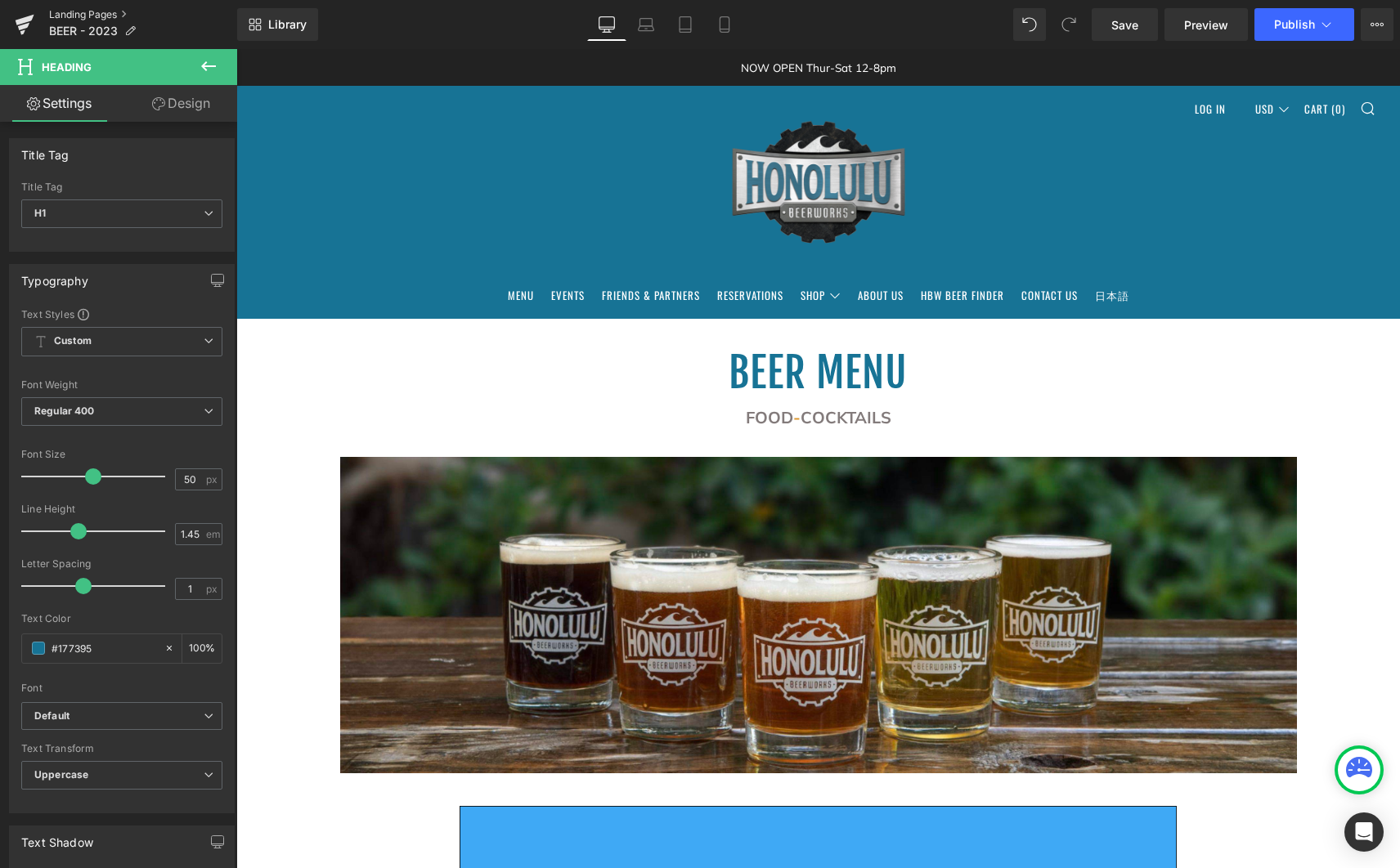
click at [93, 10] on link "Landing Pages" at bounding box center [143, 15] width 188 height 13
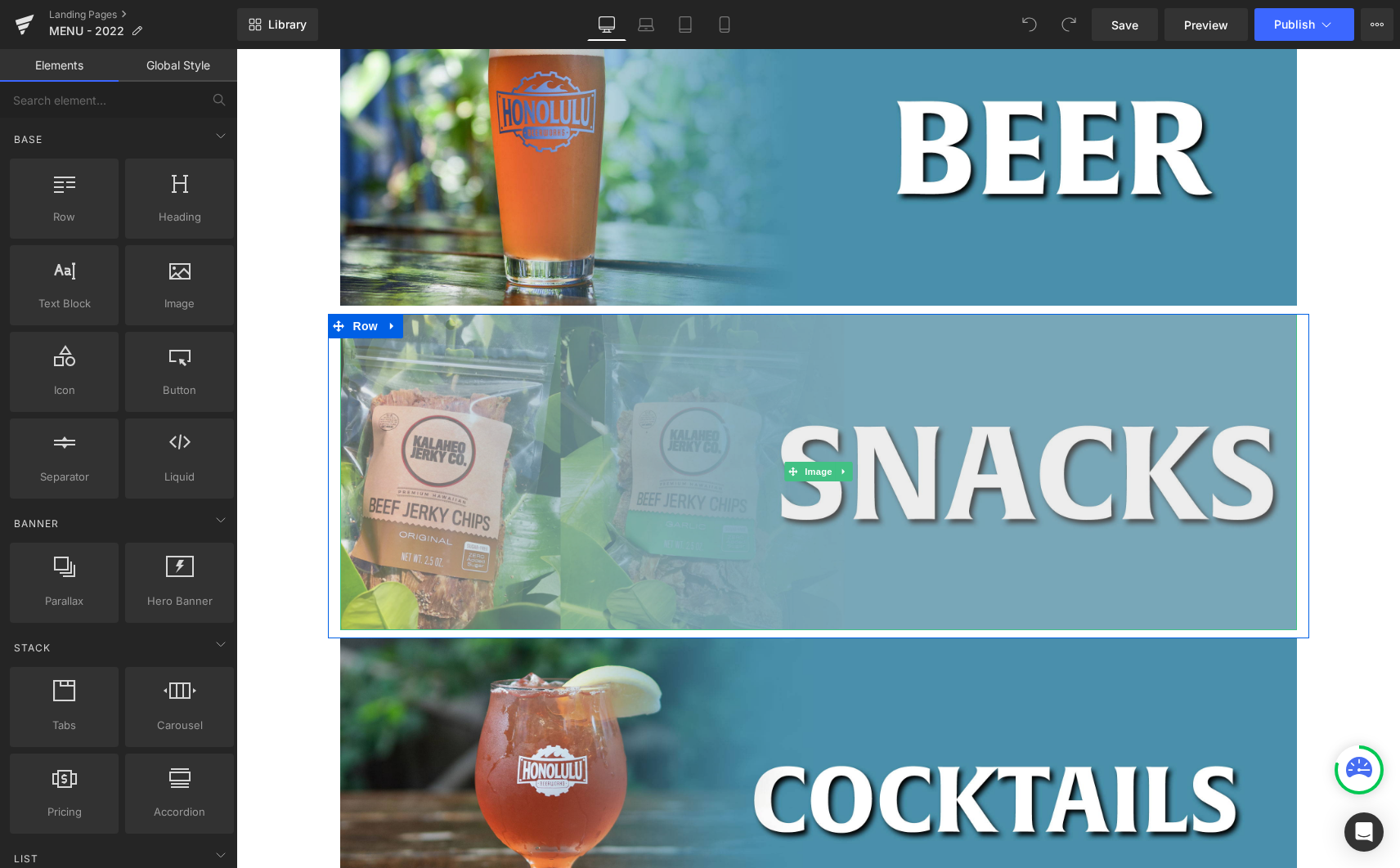
scroll to position [650, 0]
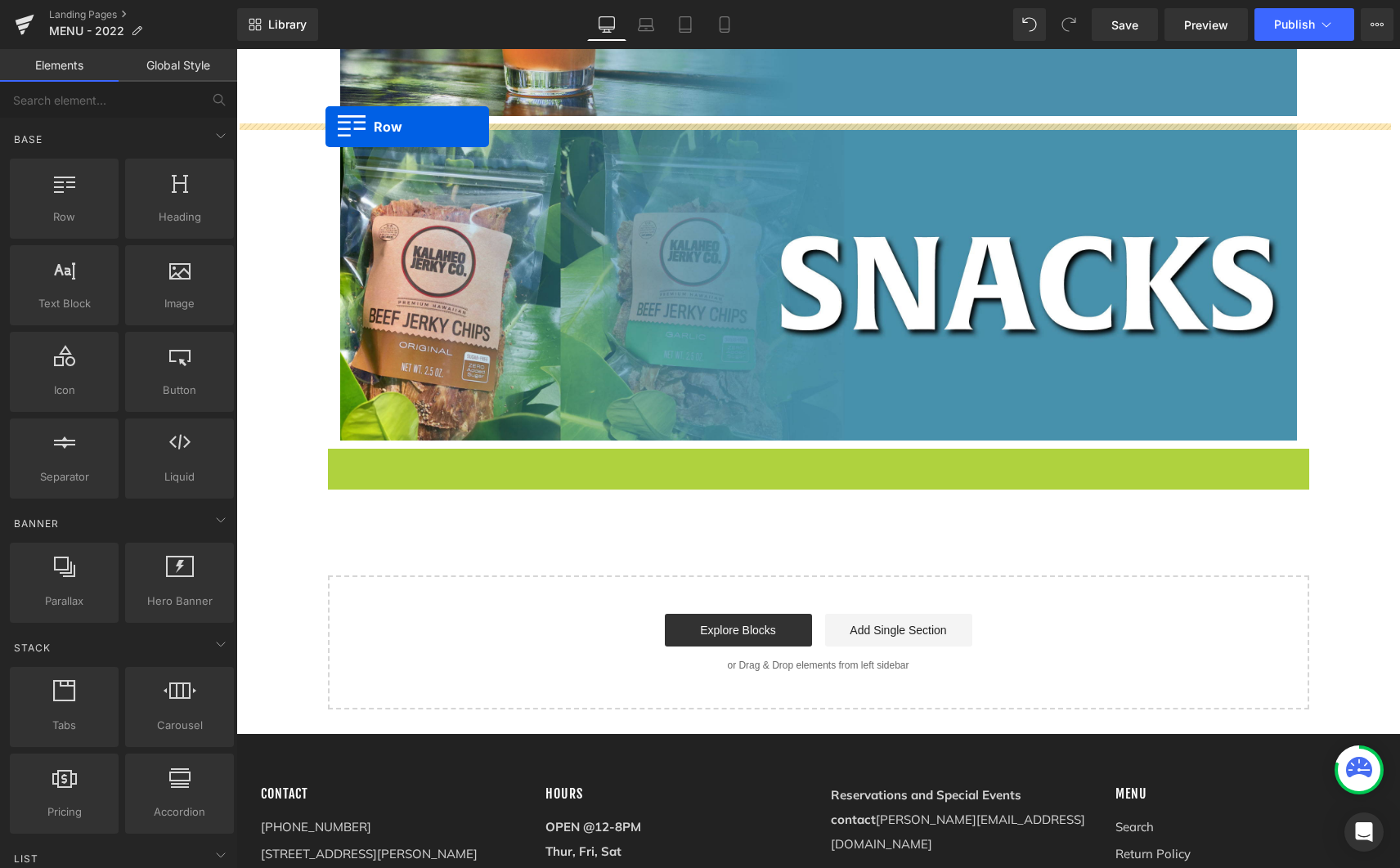
drag, startPoint x: 330, startPoint y: 462, endPoint x: 325, endPoint y: 126, distance: 336.0
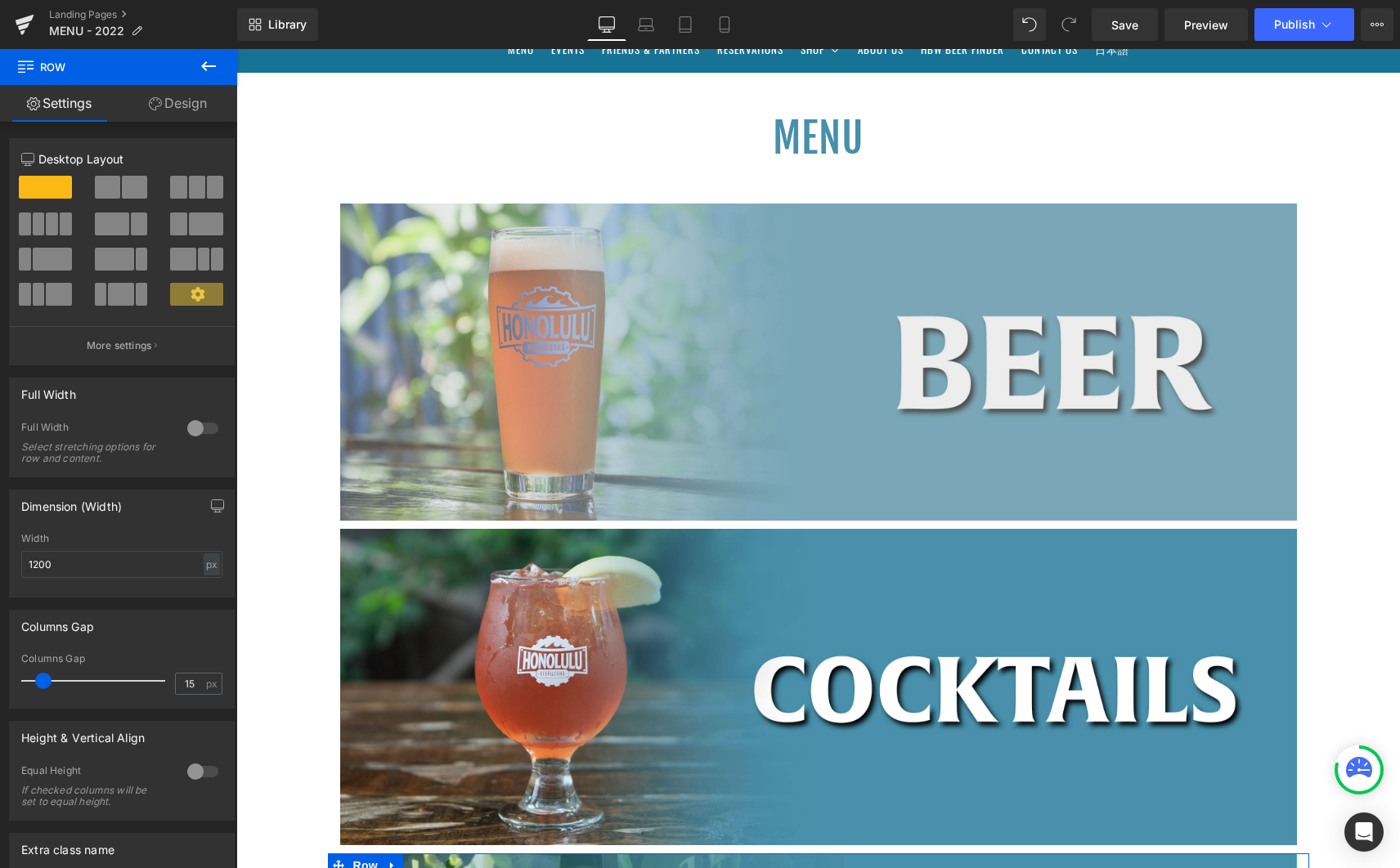
scroll to position [0, 0]
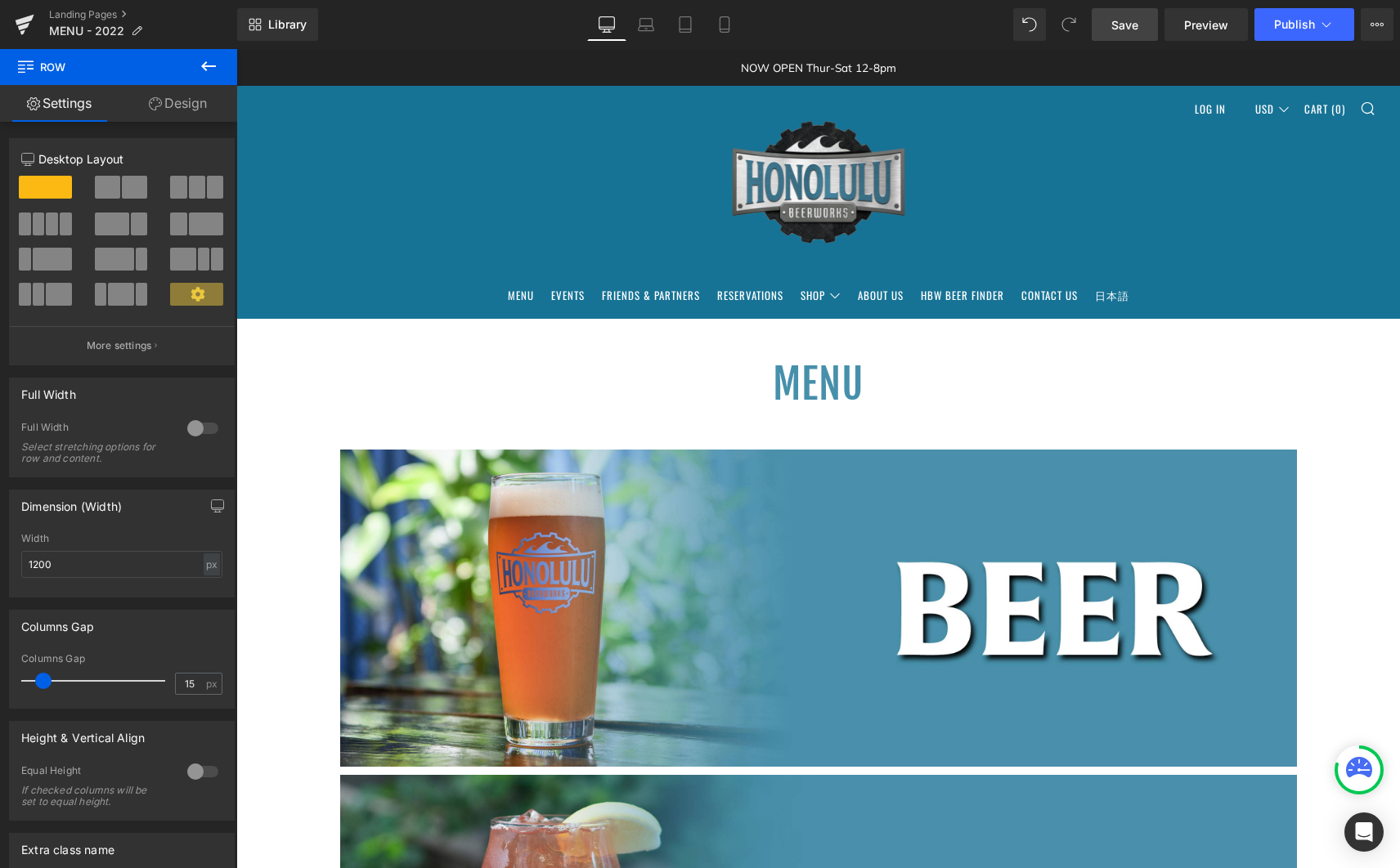
click at [1142, 16] on link "Save" at bounding box center [1125, 24] width 67 height 32
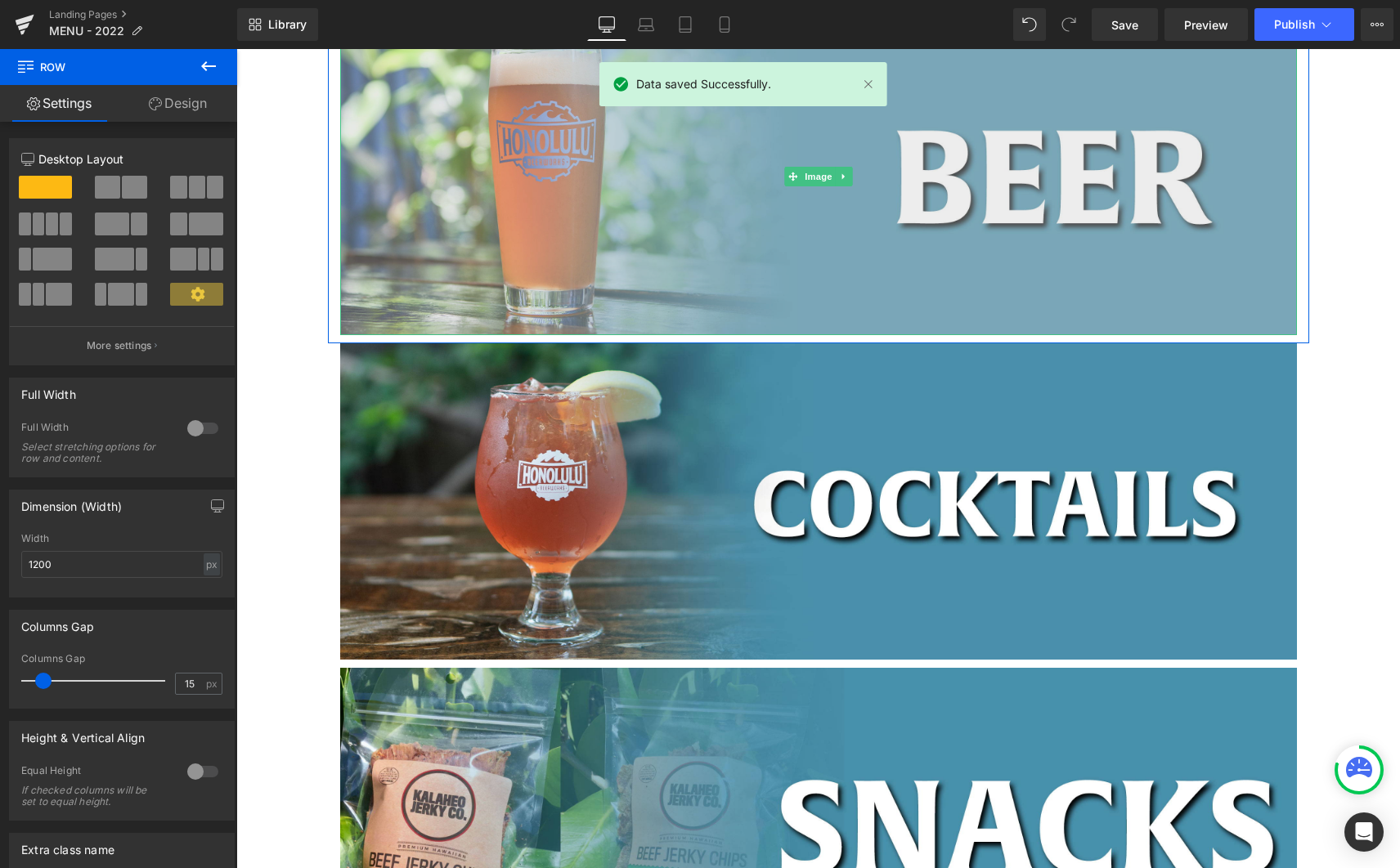
scroll to position [562, 0]
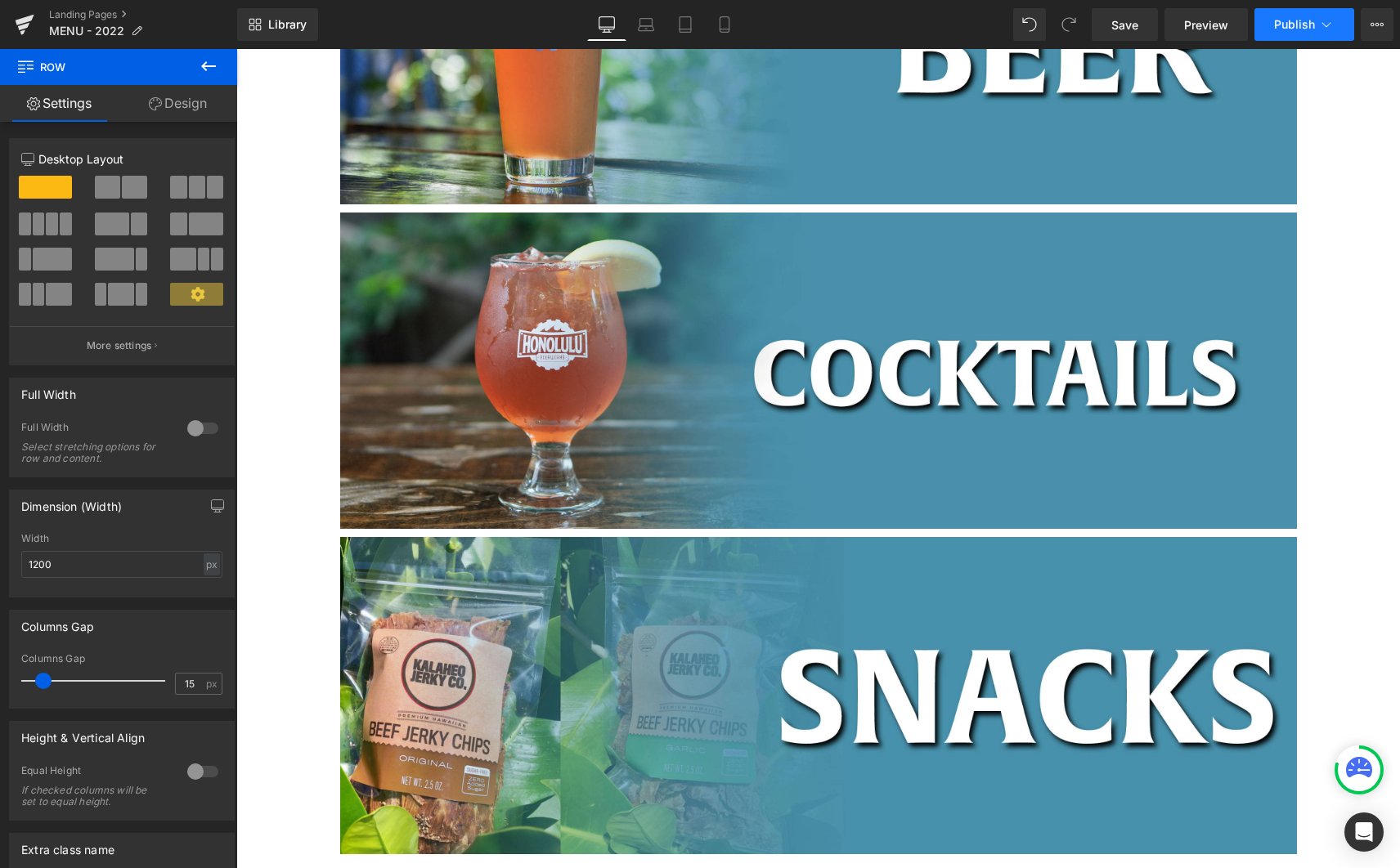
click at [1302, 29] on span "Publish" at bounding box center [1294, 25] width 41 height 13
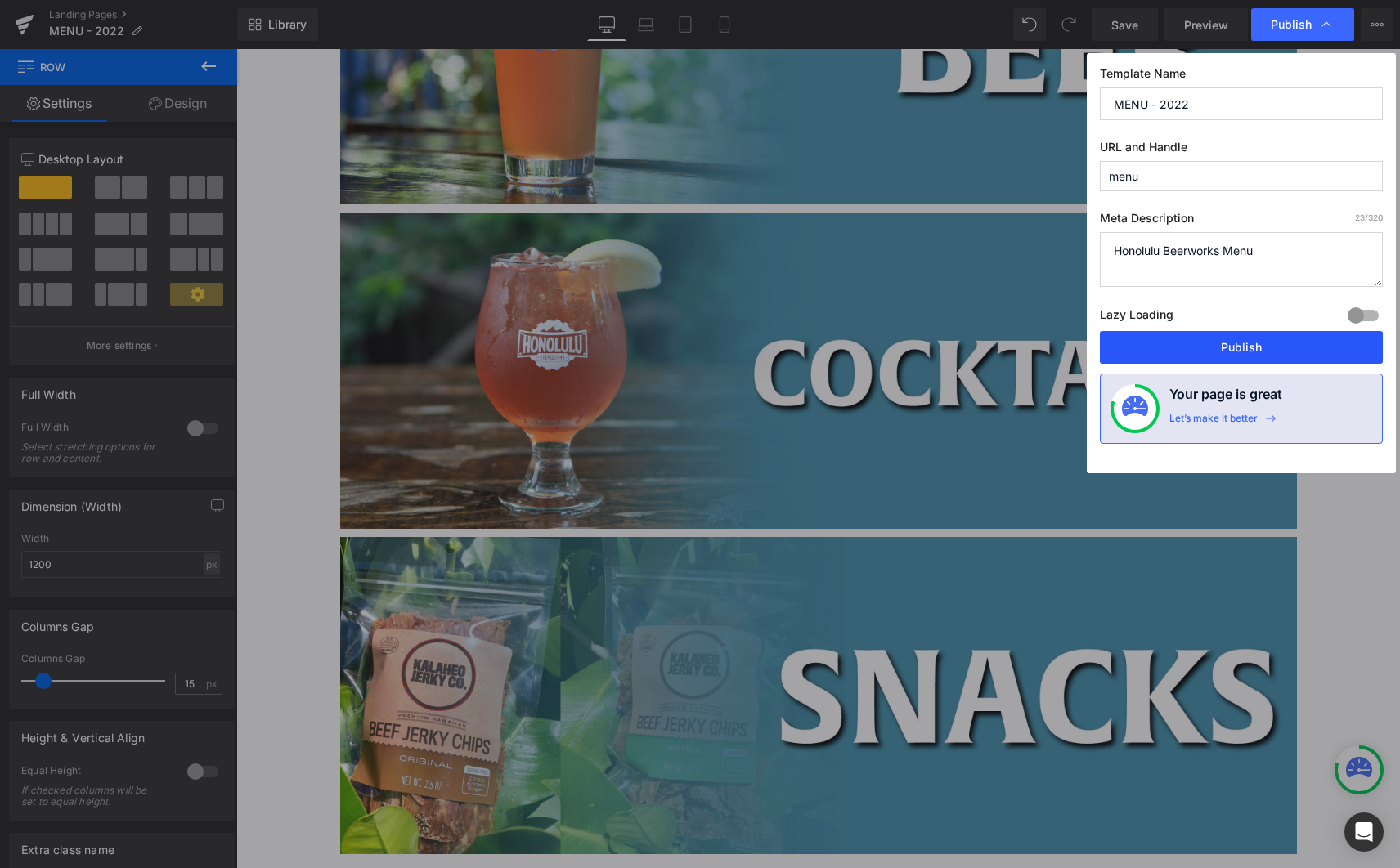
click at [1283, 343] on button "Publish" at bounding box center [1241, 347] width 283 height 32
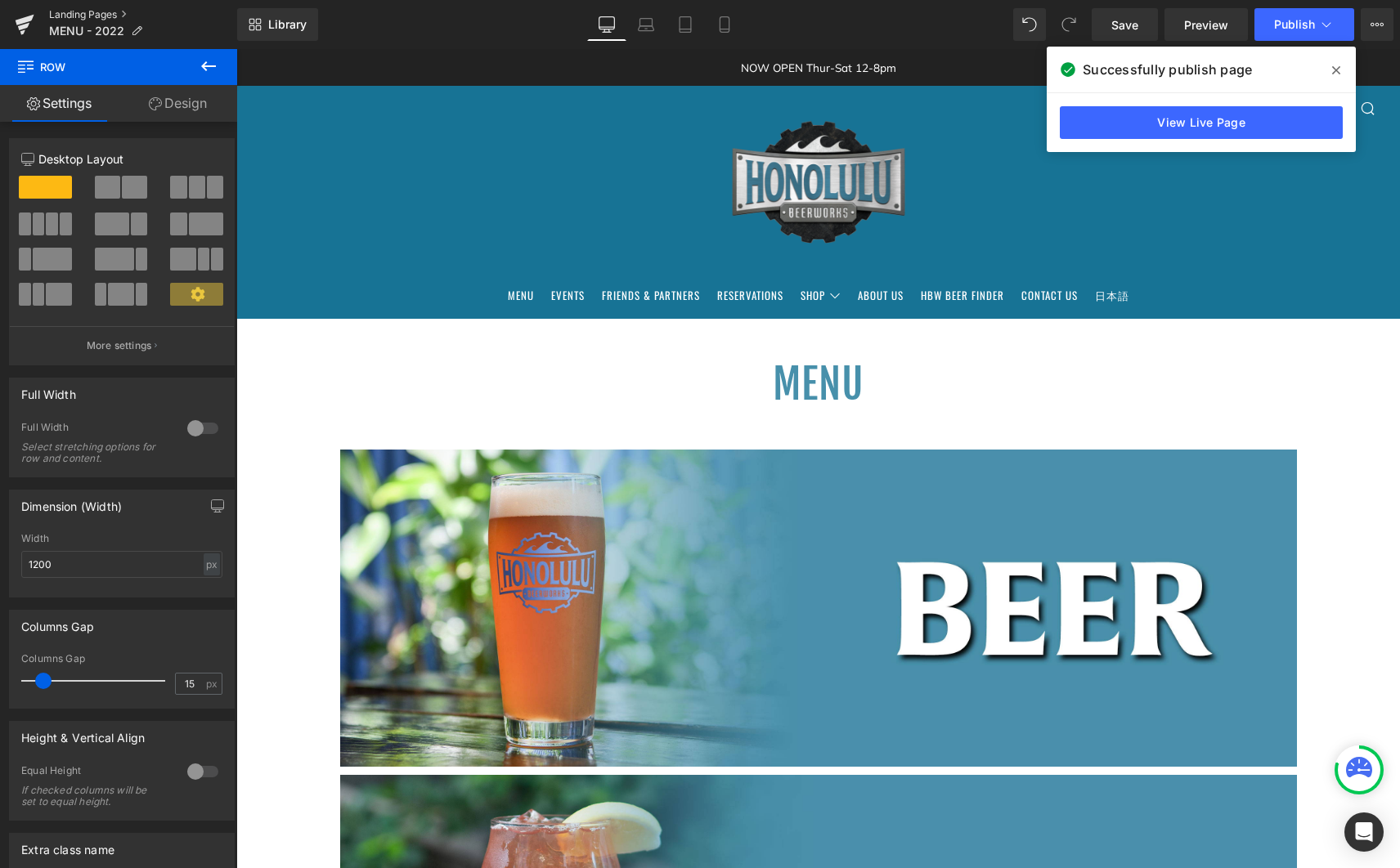
click at [96, 15] on link "Landing Pages" at bounding box center [143, 15] width 188 height 13
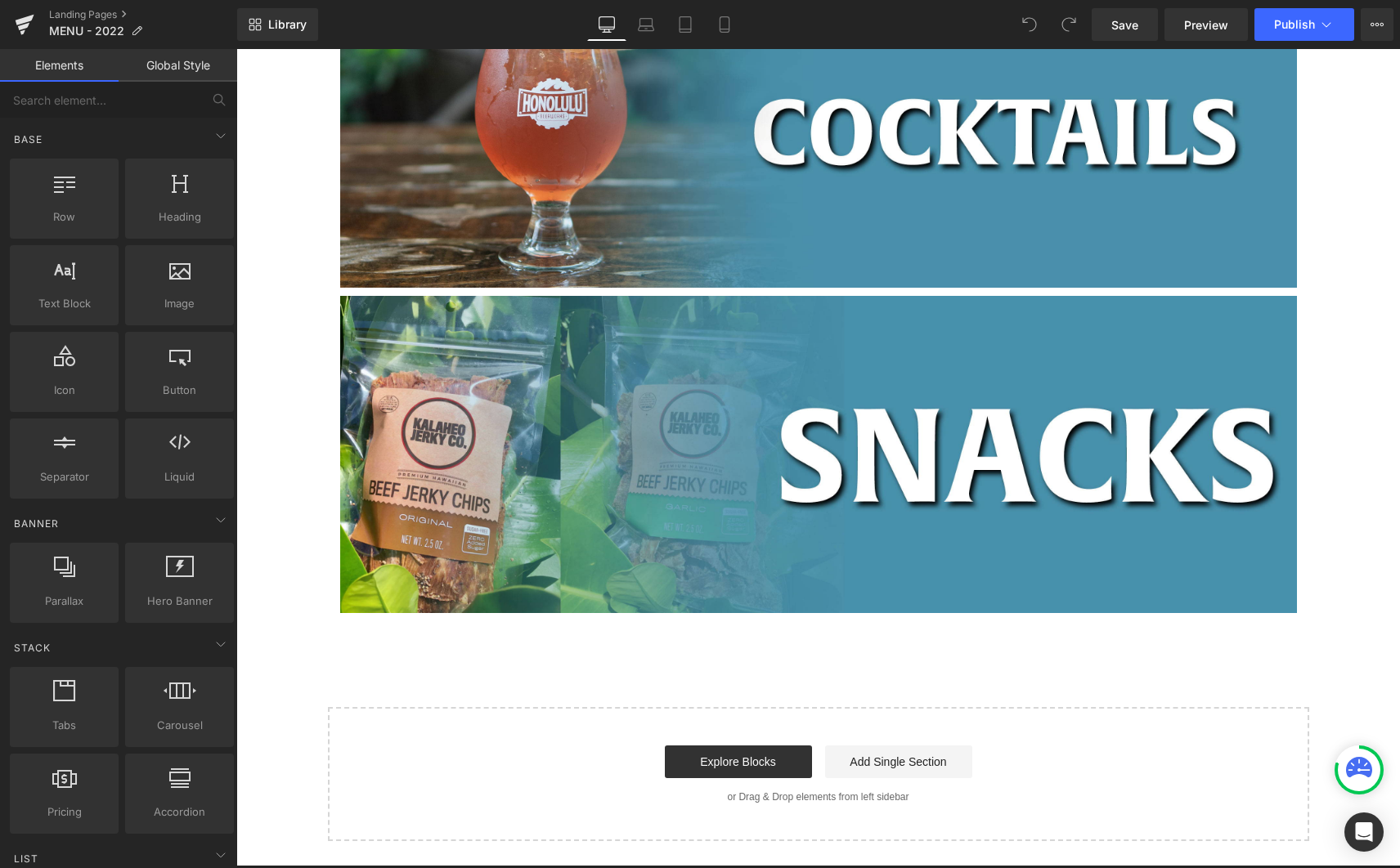
scroll to position [687, 0]
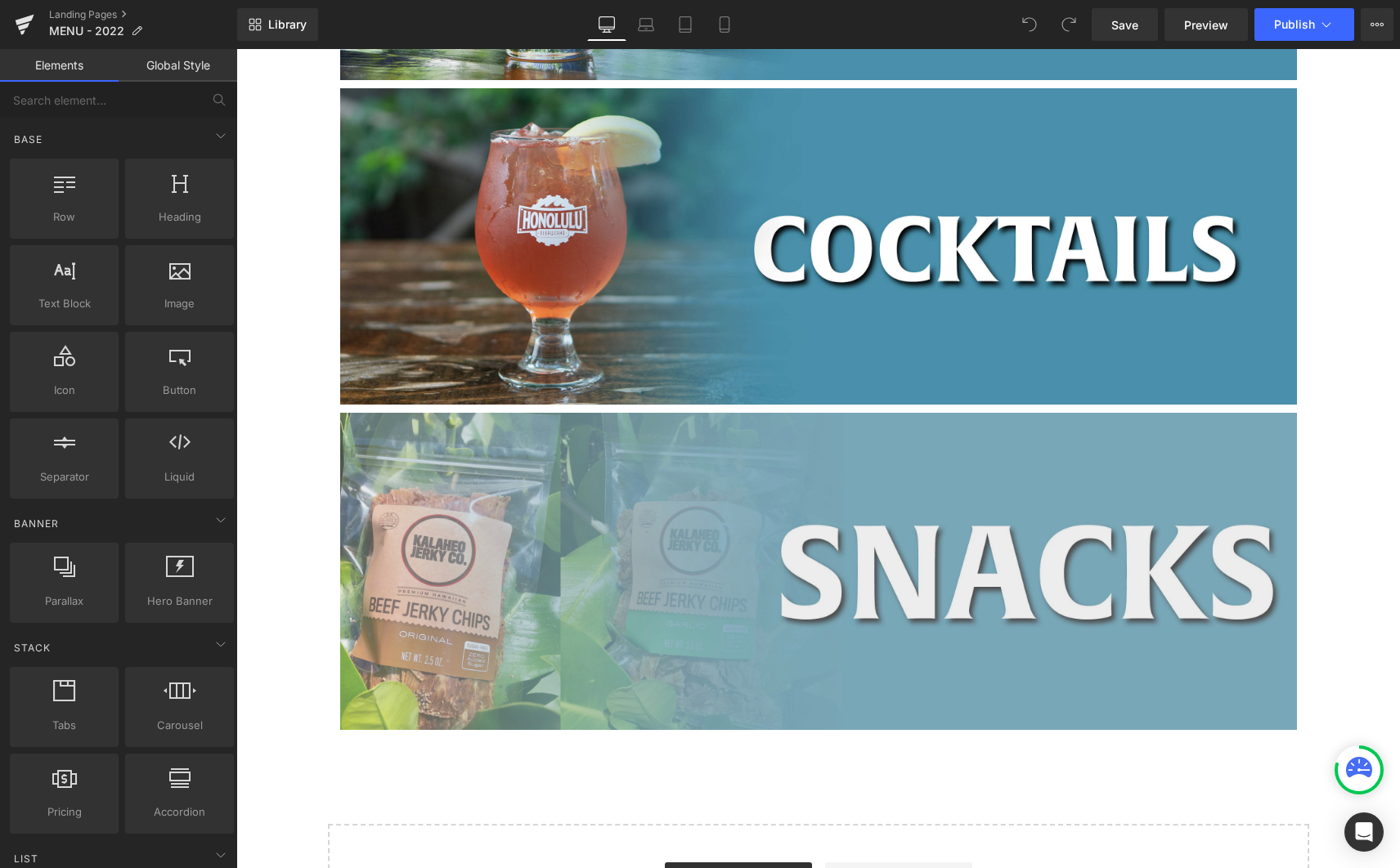
click at [761, 457] on img at bounding box center [819, 570] width 957 height 317
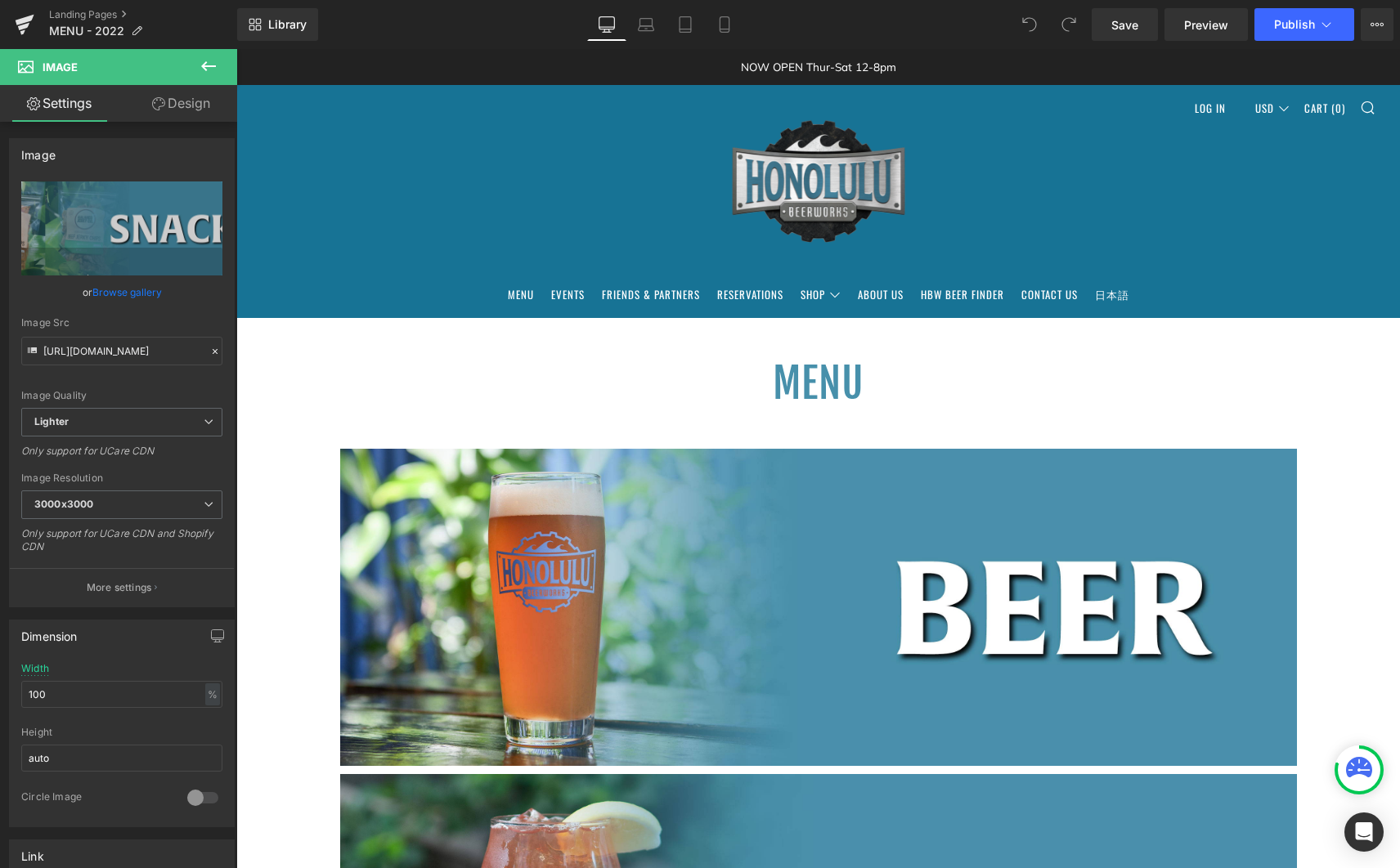
scroll to position [0, 0]
click at [93, 19] on link "Landing Pages" at bounding box center [143, 15] width 188 height 13
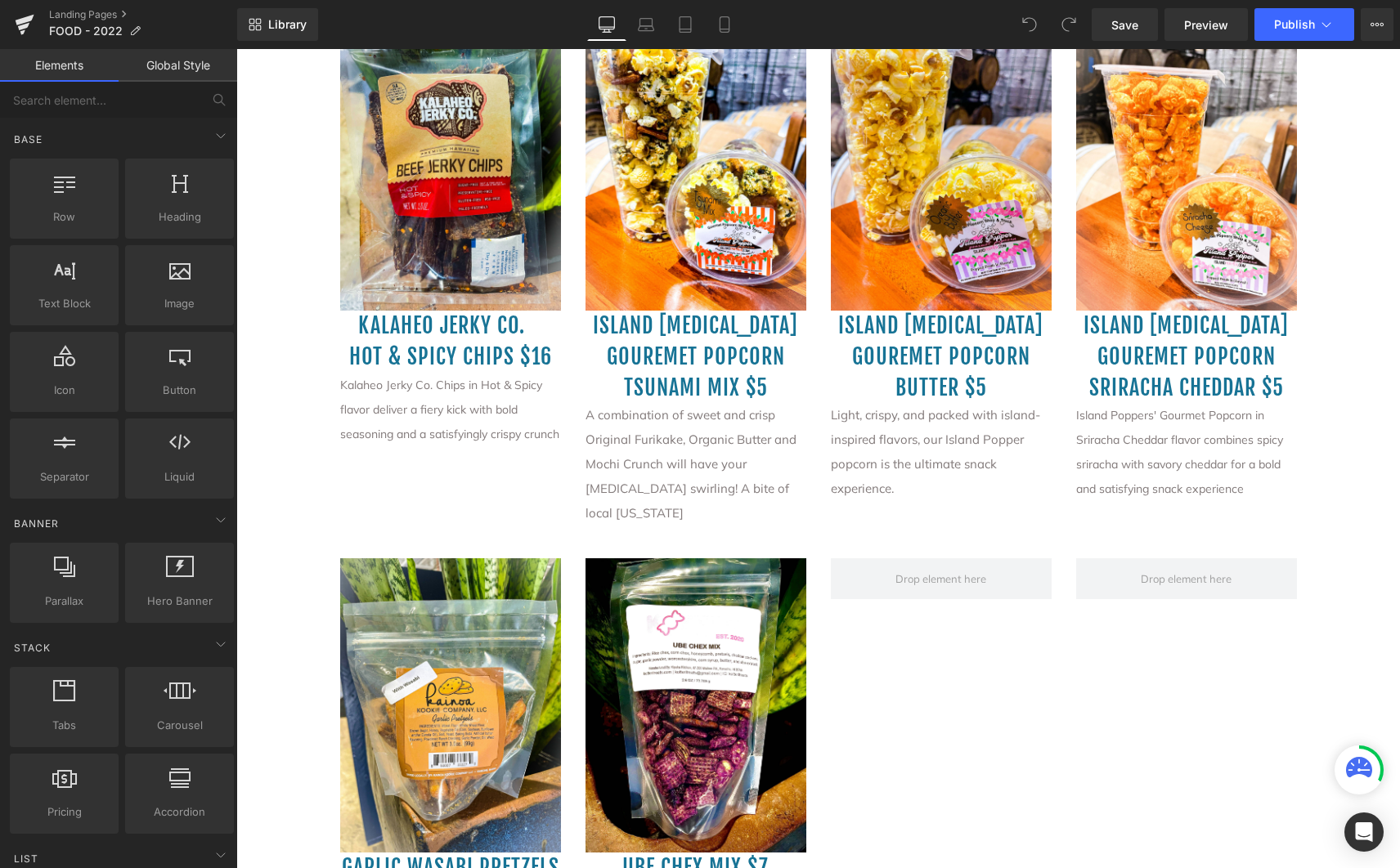
scroll to position [2224, 0]
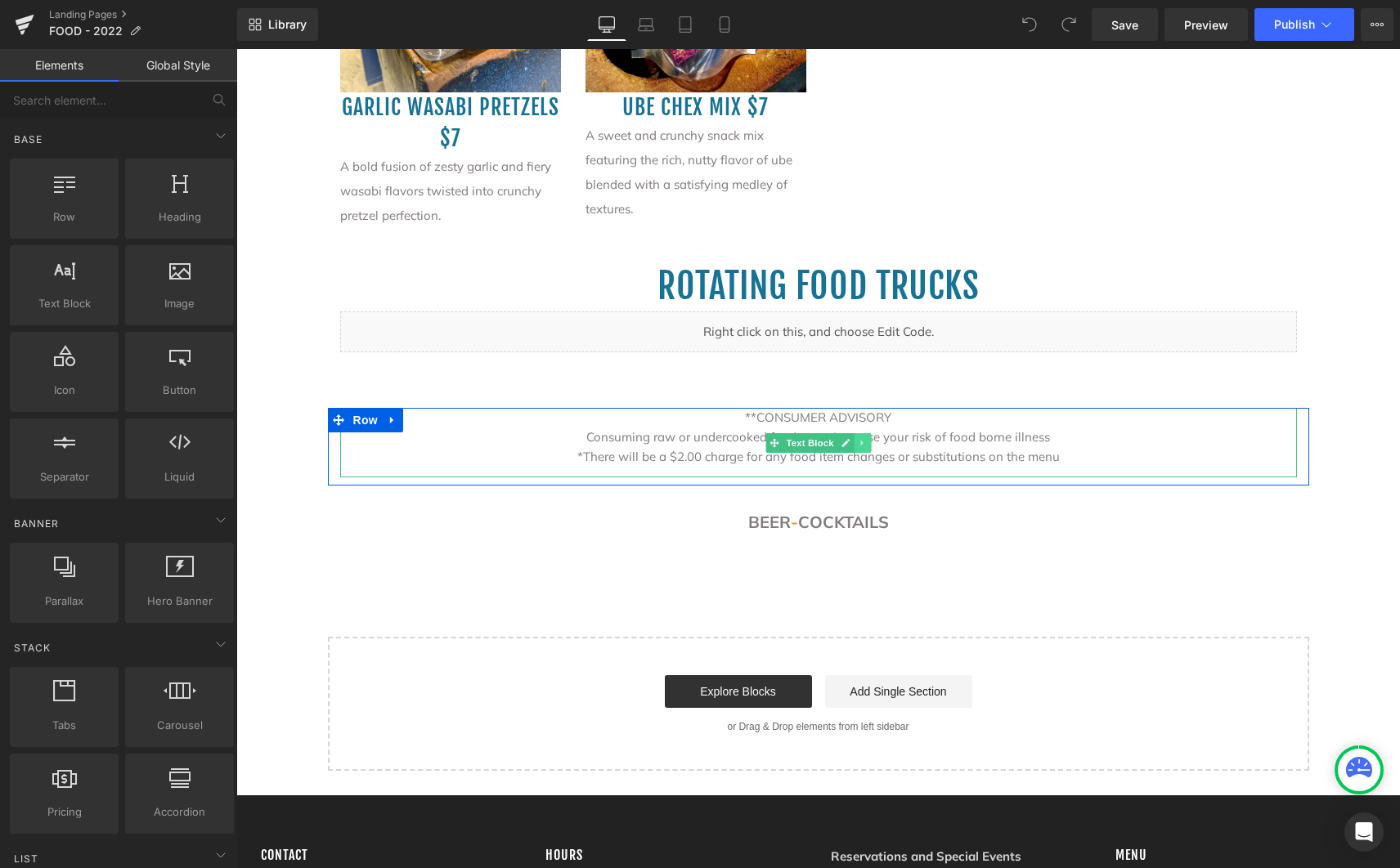
click at [858, 438] on icon at bounding box center [862, 443] width 9 height 10
click at [866, 438] on icon at bounding box center [870, 442] width 9 height 9
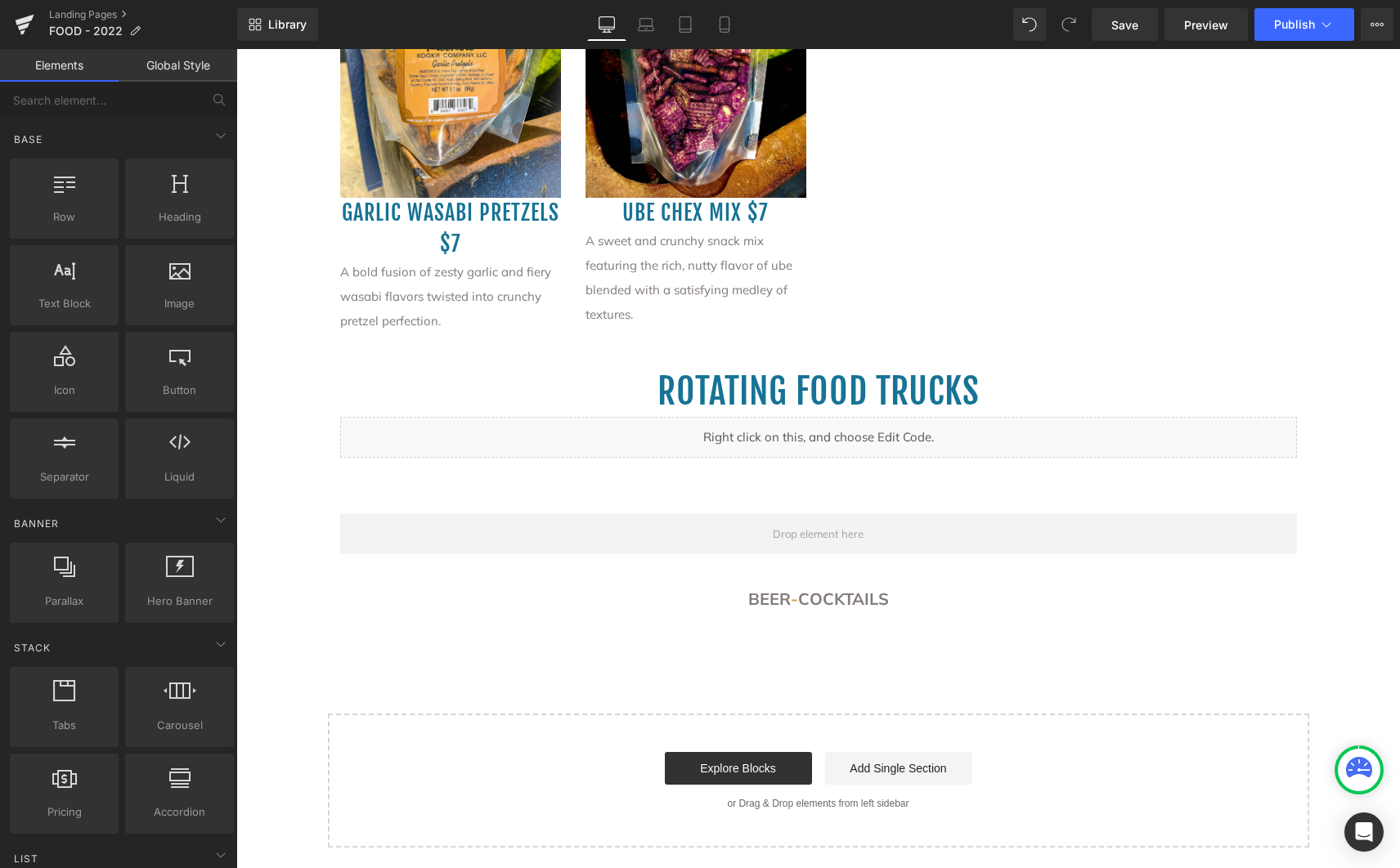
scroll to position [2053, 0]
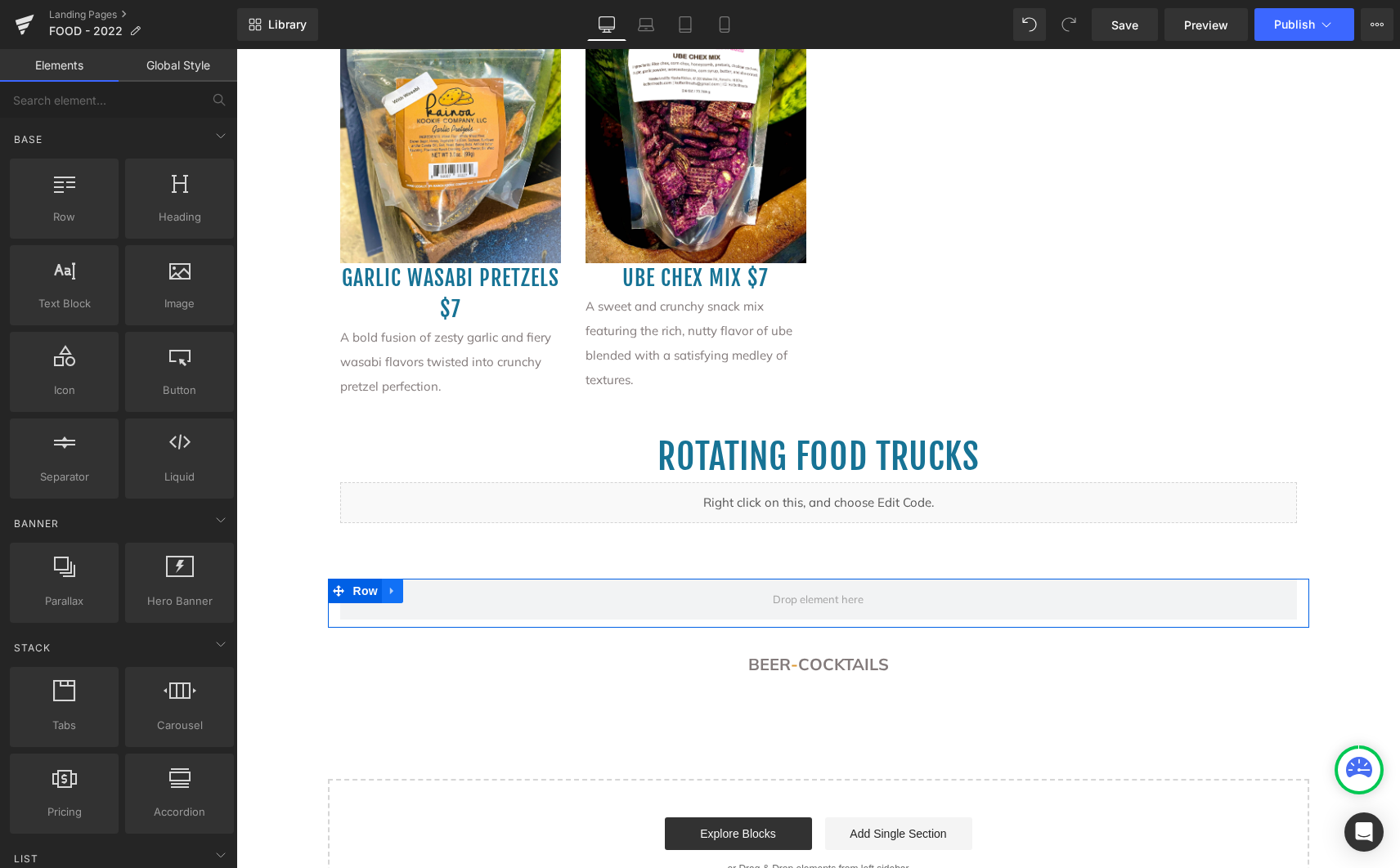
click at [387, 585] on icon at bounding box center [393, 591] width 12 height 12
click at [429, 585] on icon at bounding box center [435, 591] width 12 height 12
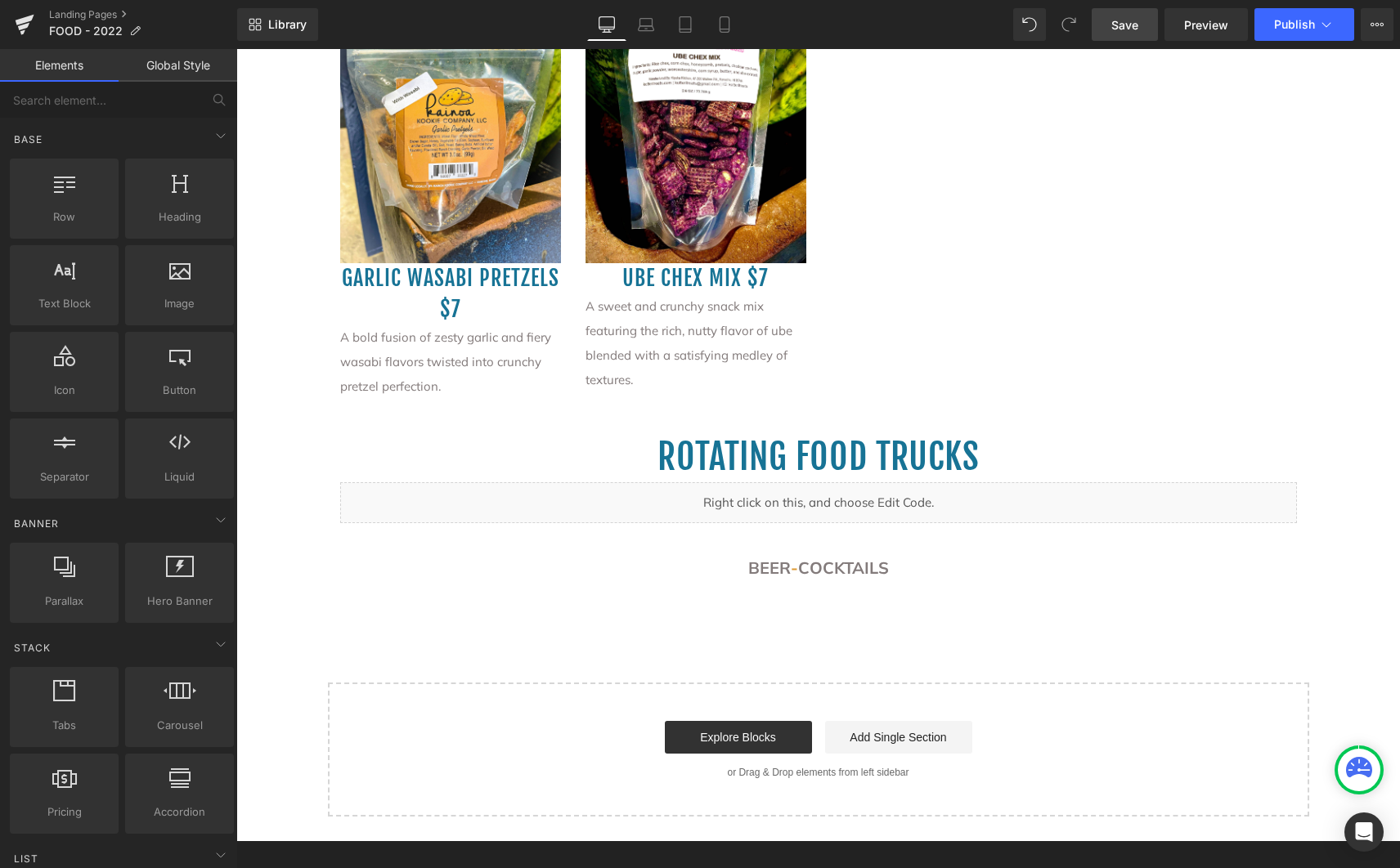
click at [1116, 27] on span "Save" at bounding box center [1125, 25] width 27 height 17
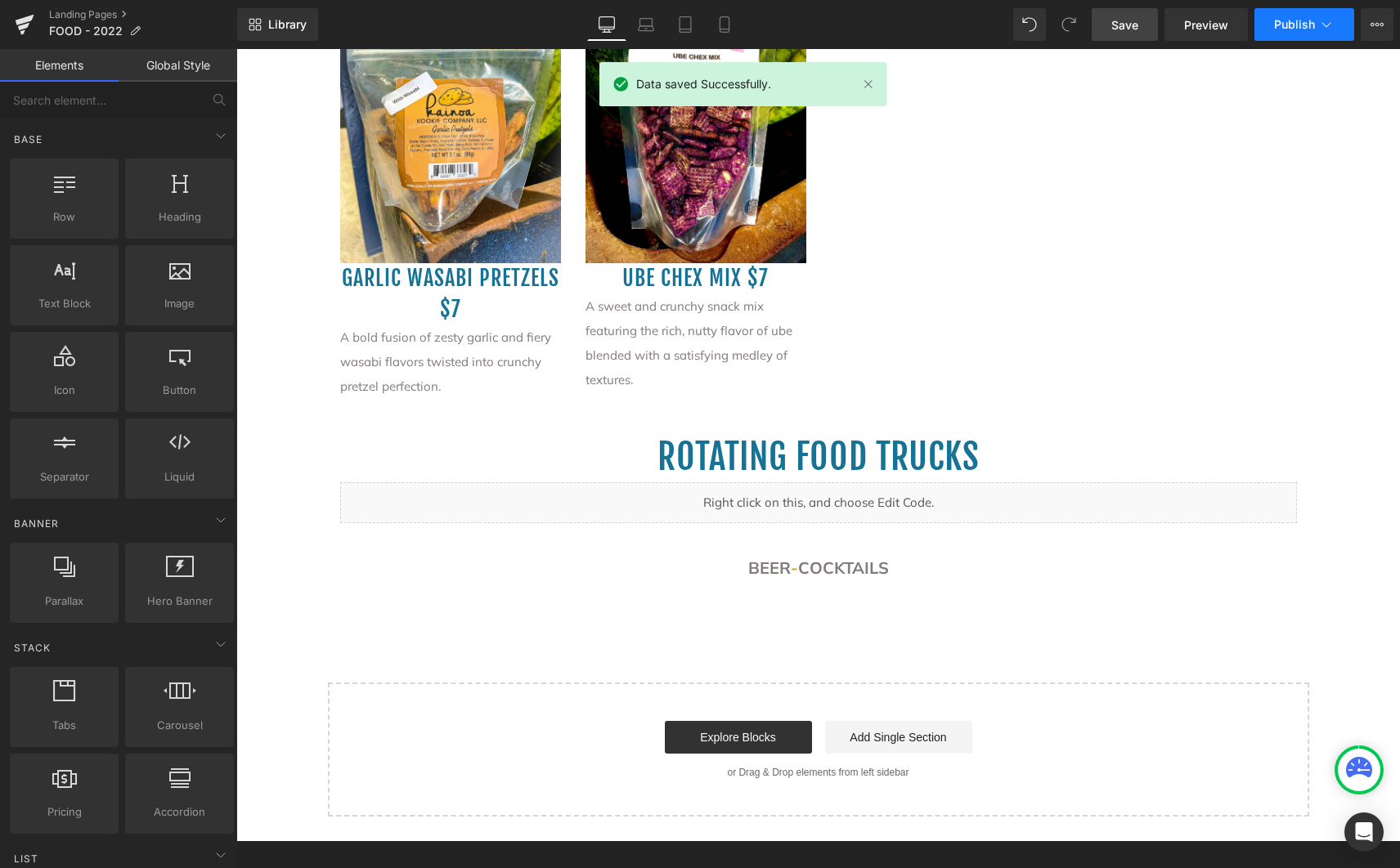
click at [1313, 32] on button "Publish" at bounding box center [1304, 24] width 100 height 32
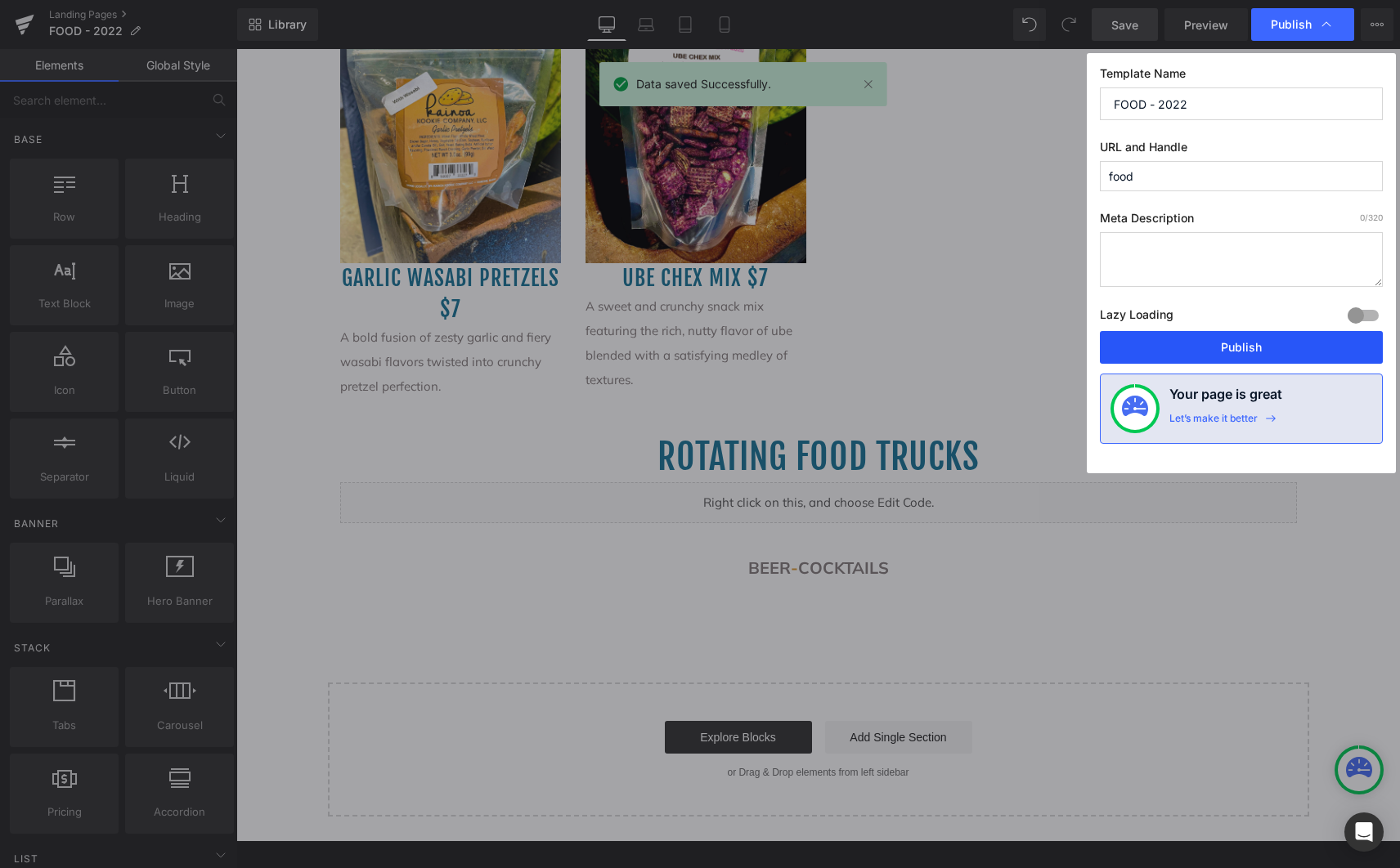
click at [1235, 355] on button "Publish" at bounding box center [1241, 347] width 283 height 32
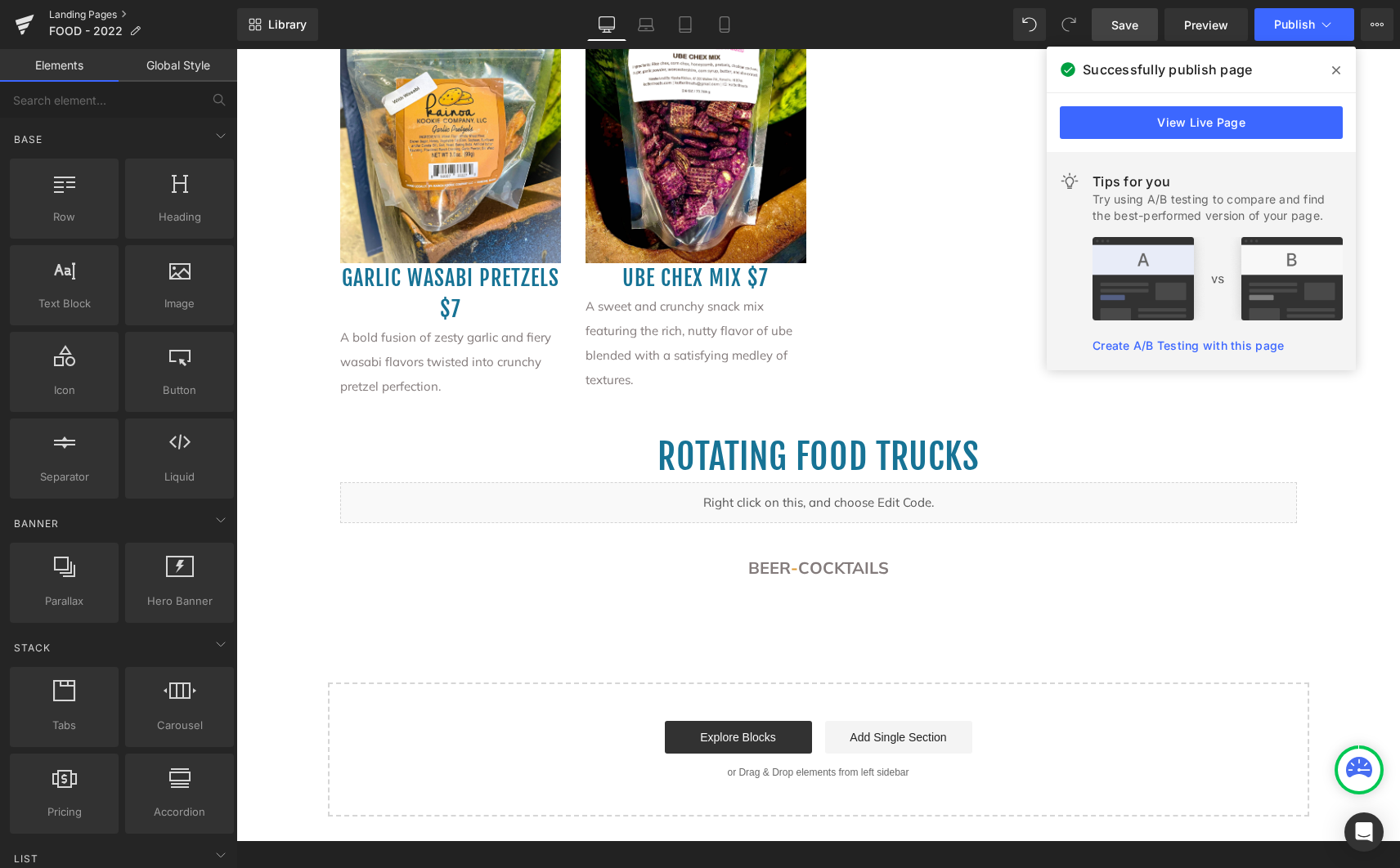
click at [119, 15] on link "Landing Pages" at bounding box center [143, 15] width 188 height 13
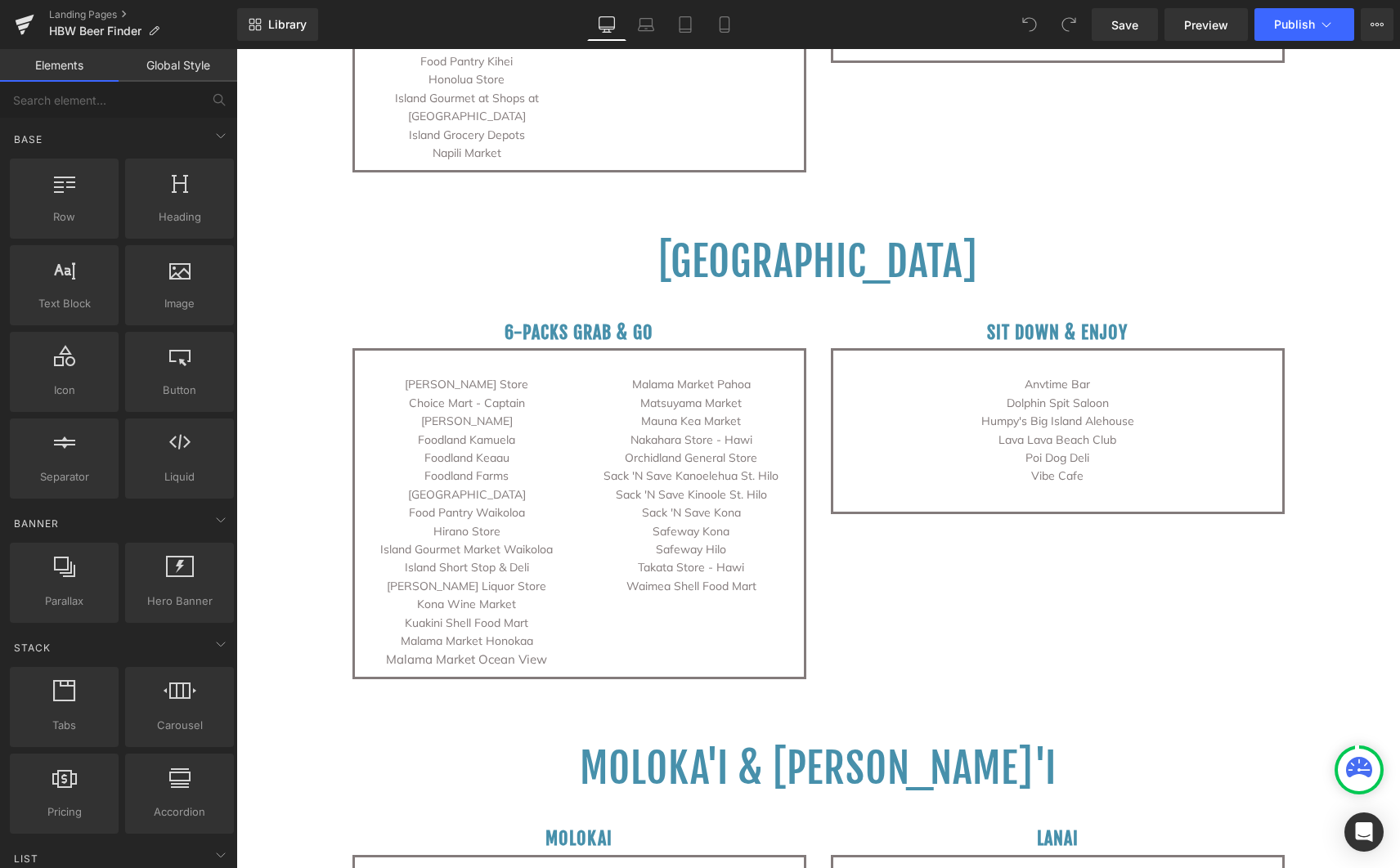
scroll to position [3713, 0]
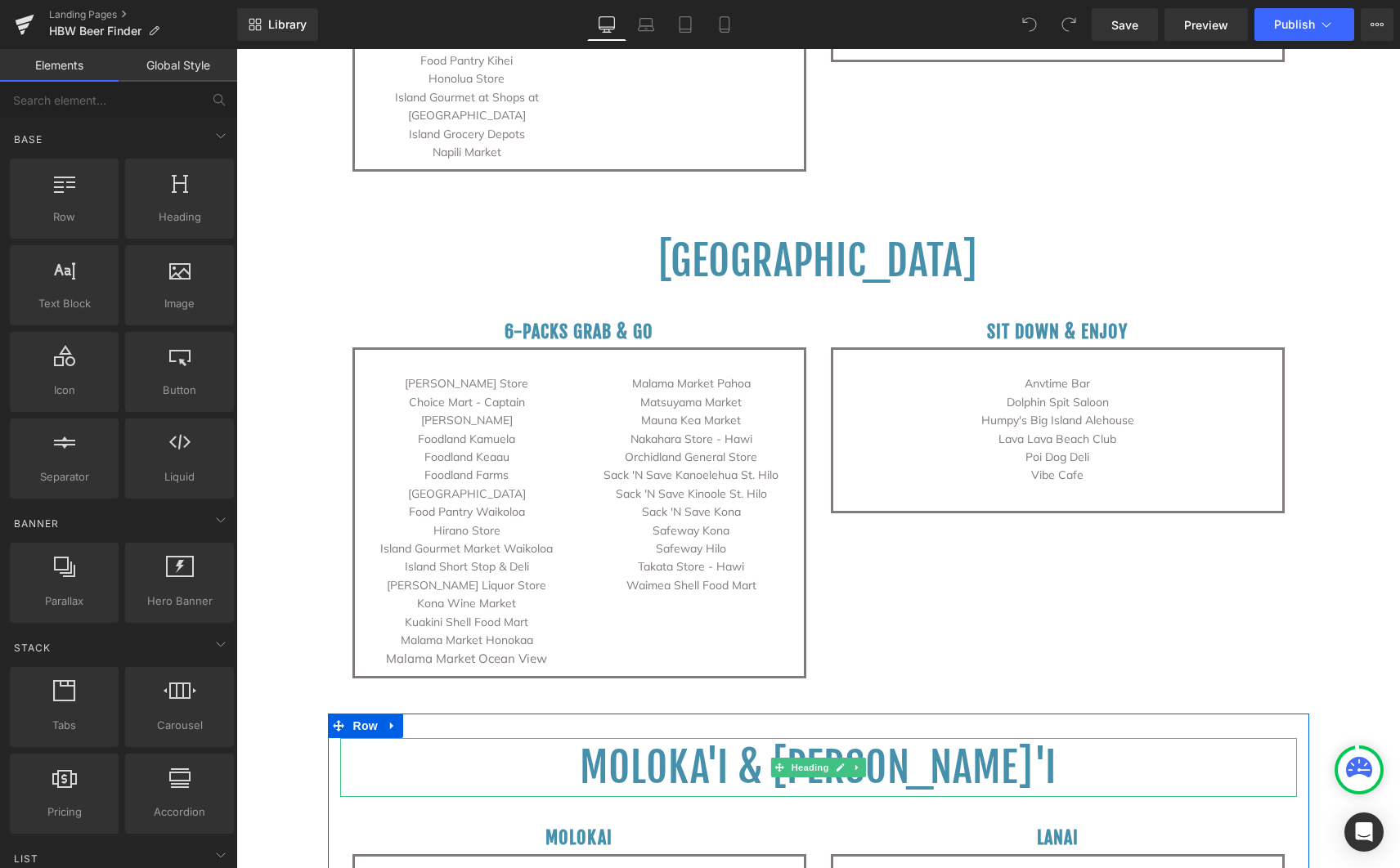
click at [900, 742] on span "Moloka'i & Lana'i" at bounding box center [818, 767] width 477 height 51
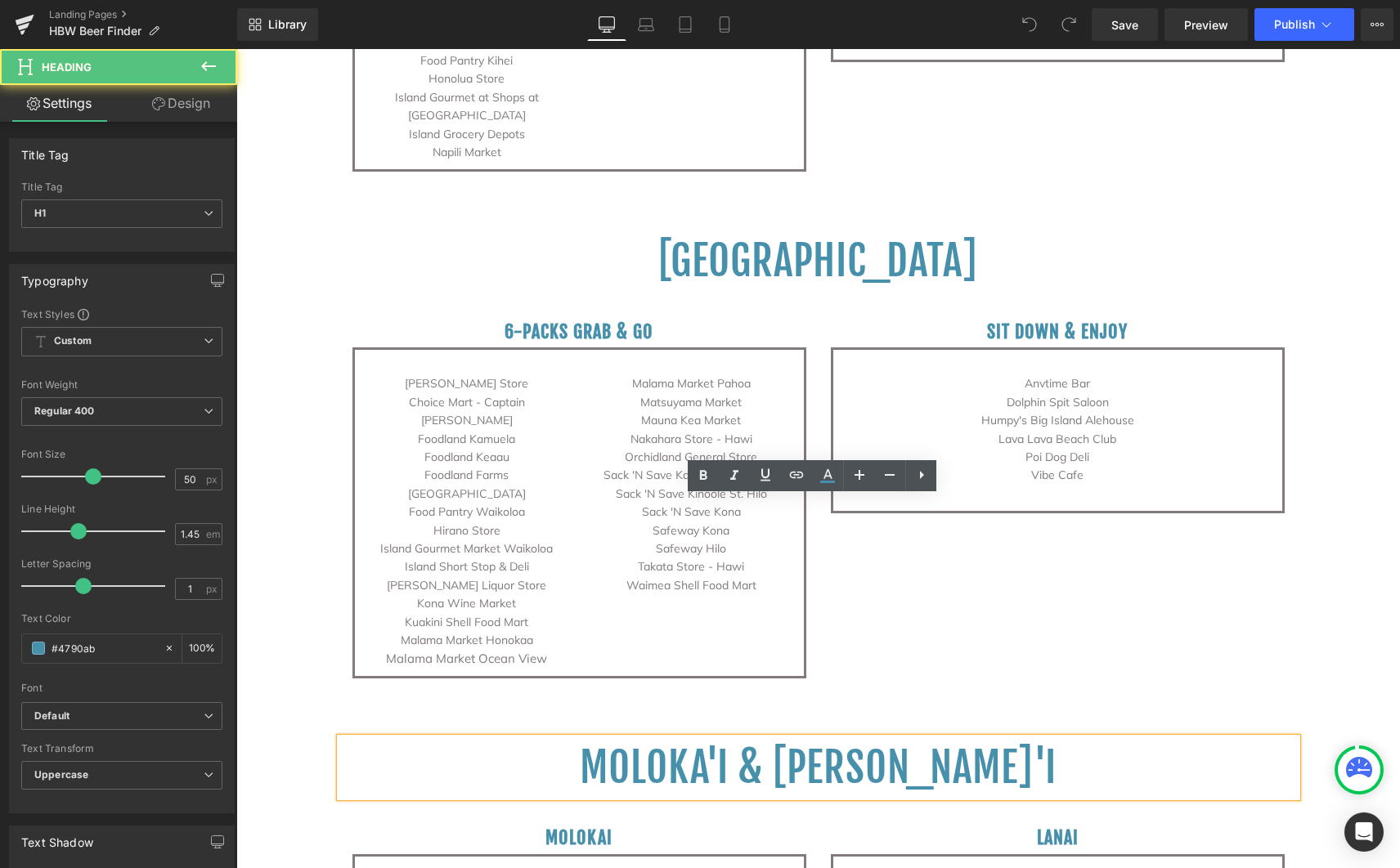
click at [892, 742] on span "Moloka'i & Lana'i" at bounding box center [818, 767] width 477 height 51
click at [888, 742] on span "Moloka'i & Lana'i" at bounding box center [818, 767] width 477 height 51
drag, startPoint x: 890, startPoint y: 524, endPoint x: 881, endPoint y: 525, distance: 9.1
click at [881, 742] on span "Moloka'i & Lana'i" at bounding box center [818, 767] width 477 height 51
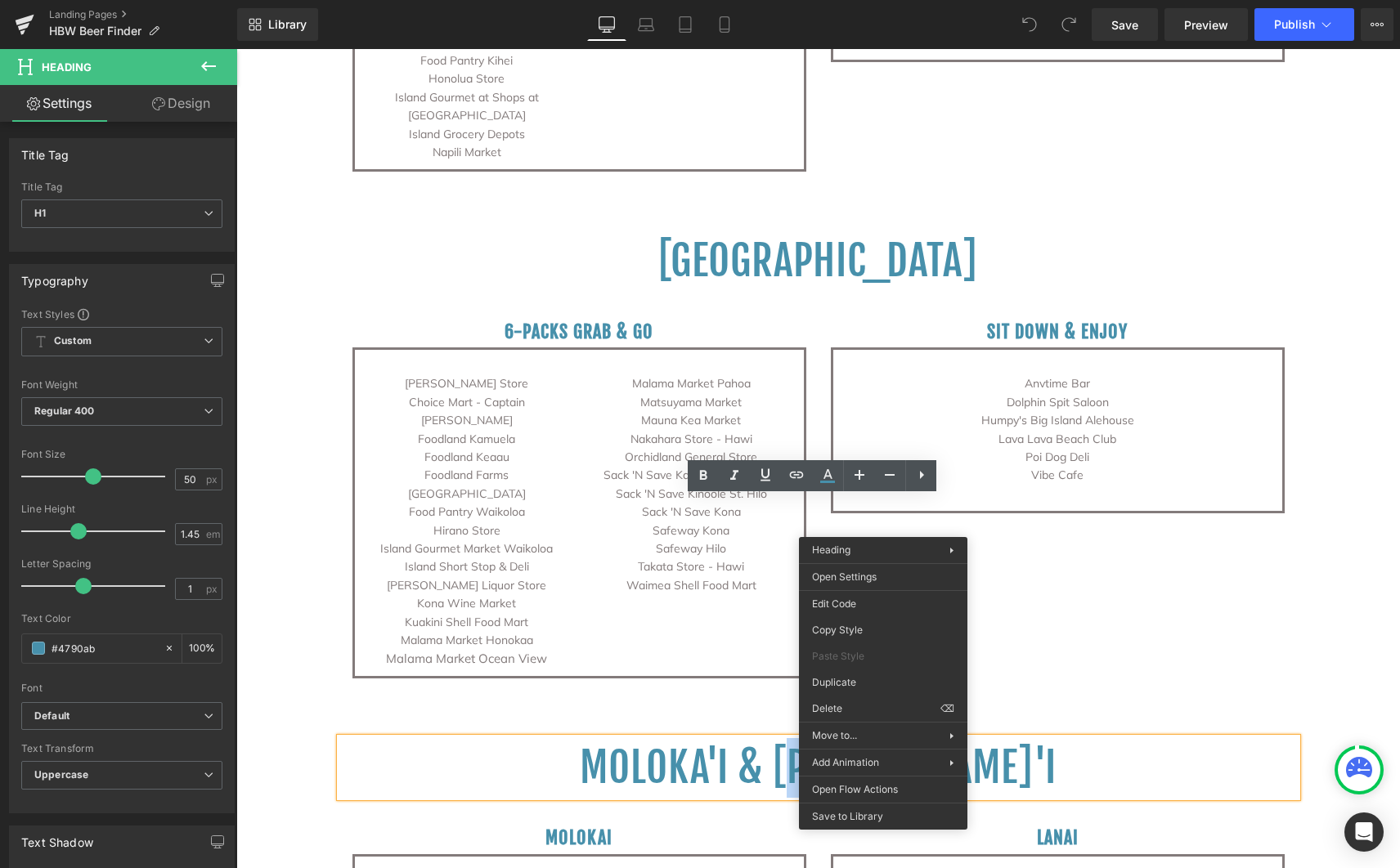
click at [886, 742] on span "Moloka'i & Lana'i" at bounding box center [818, 767] width 477 height 51
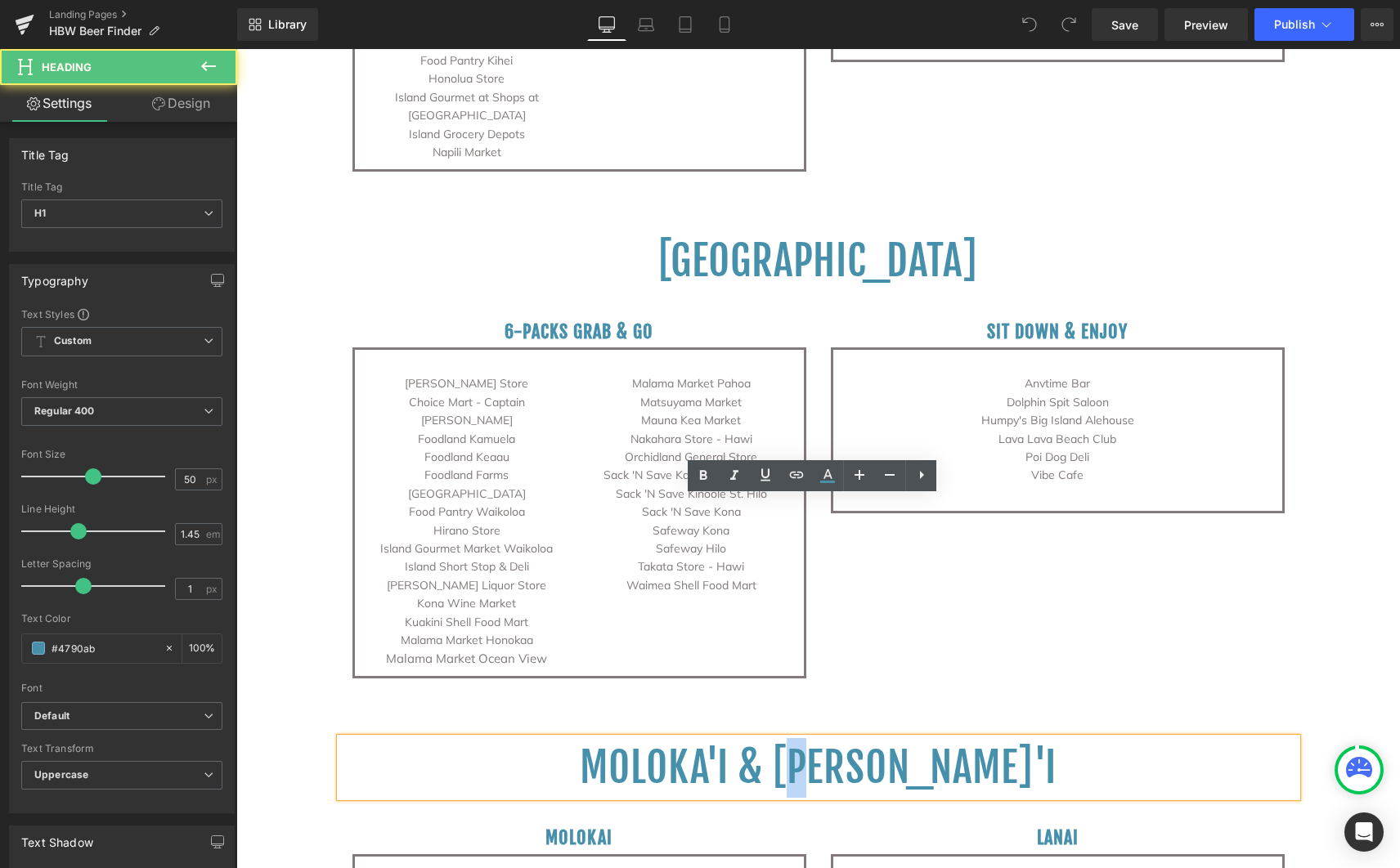
drag, startPoint x: 890, startPoint y: 524, endPoint x: 880, endPoint y: 525, distance: 10.0
click at [880, 742] on span "Moloka'i & Lana'i" at bounding box center [818, 767] width 477 height 51
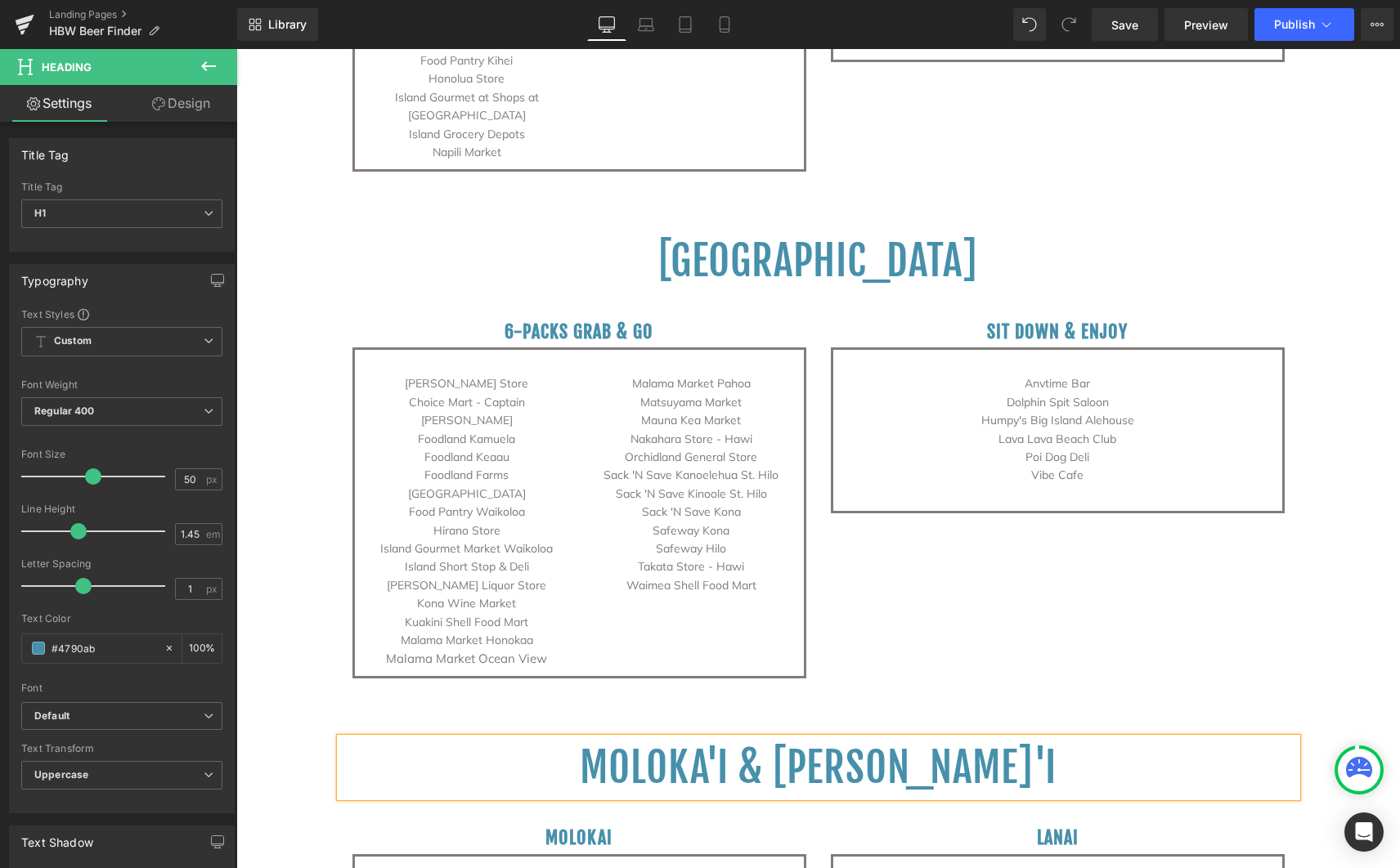
click at [1023, 436] on div "6-packs grab & go Heading Arakaki Store Choice Mart - Captain Cook Foodland Kam…" at bounding box center [819, 489] width 957 height 396
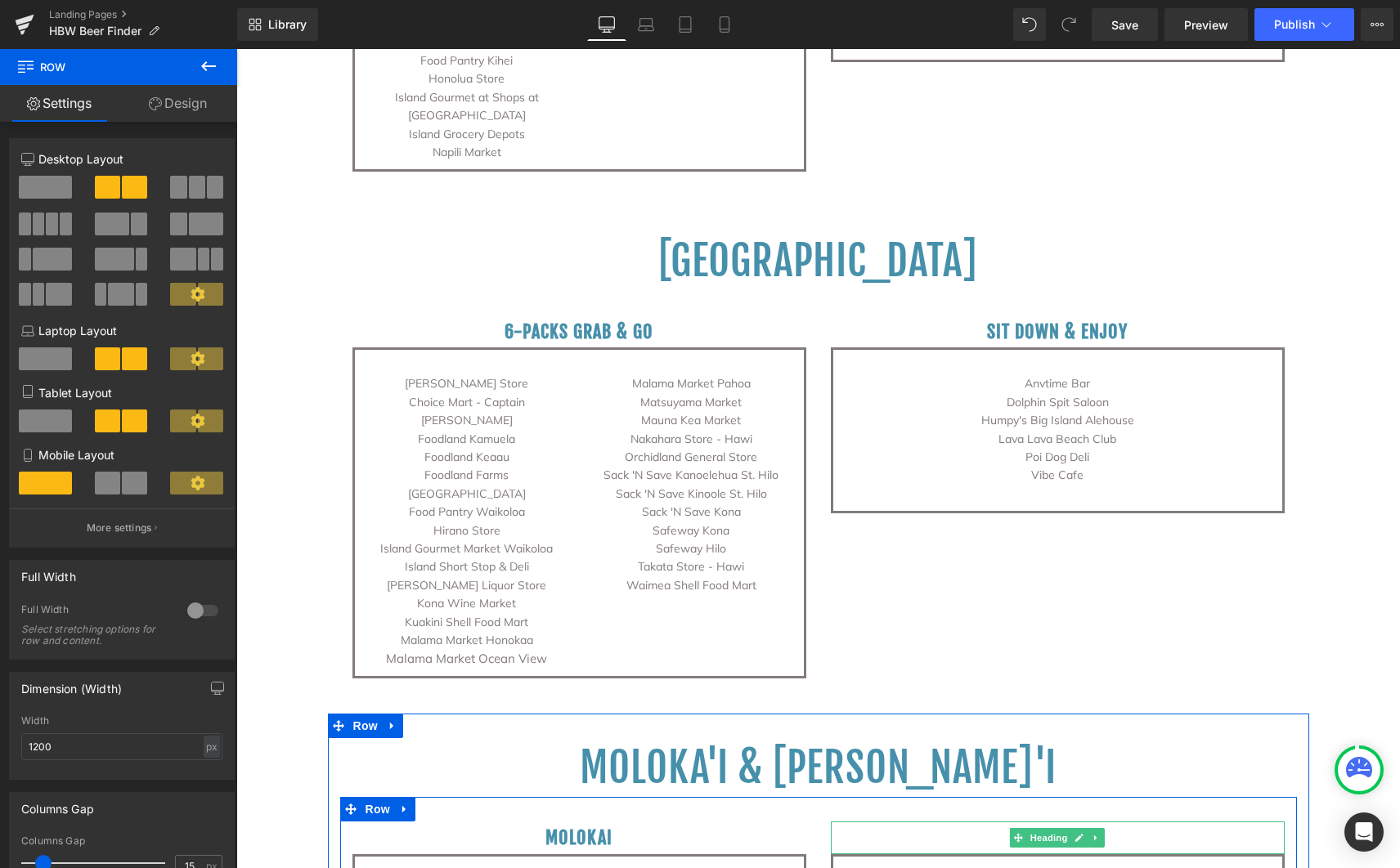
click at [1057, 828] on span "Heading" at bounding box center [1049, 838] width 44 height 20
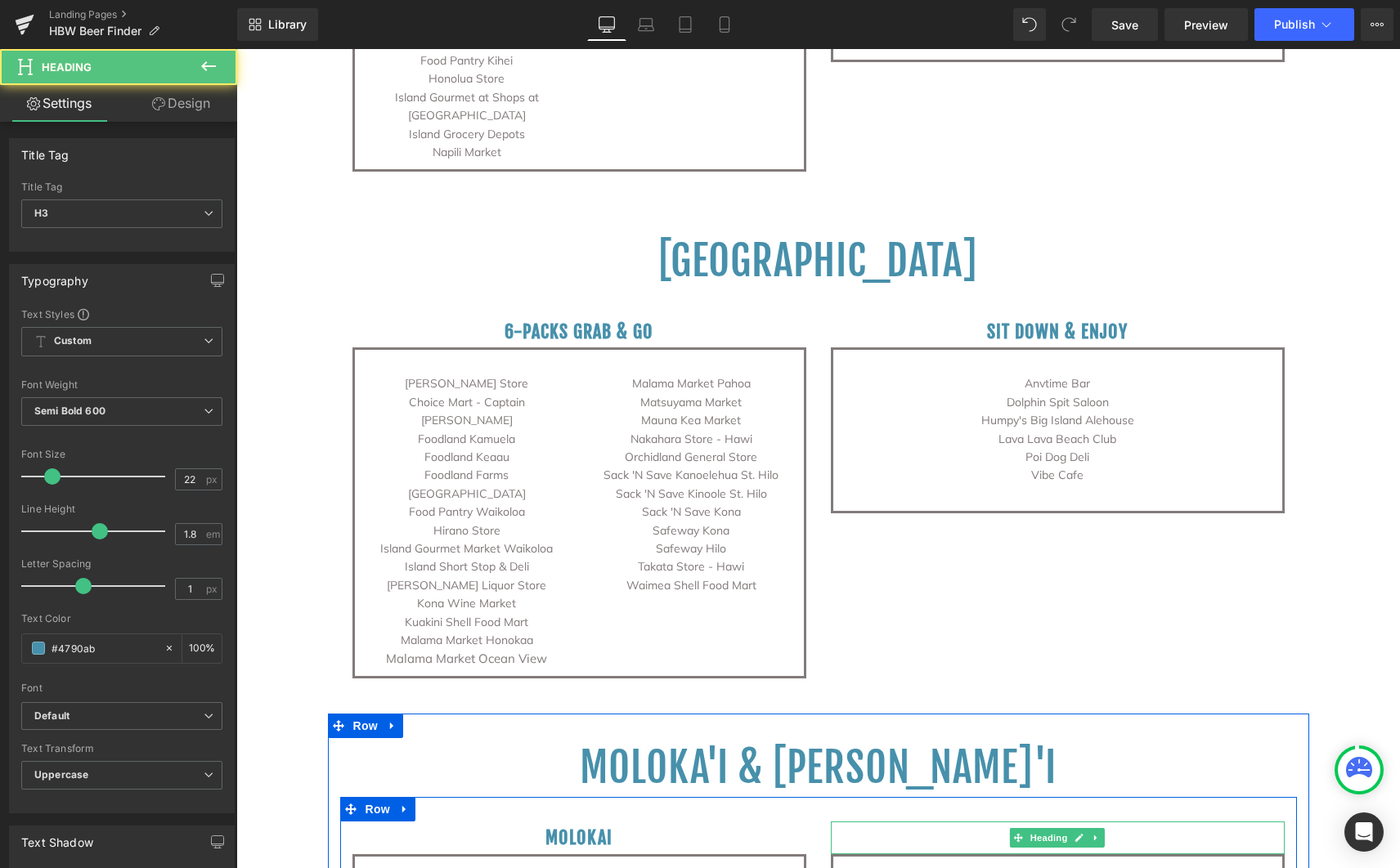
click at [1120, 821] on h3 "Lanai" at bounding box center [1058, 837] width 454 height 32
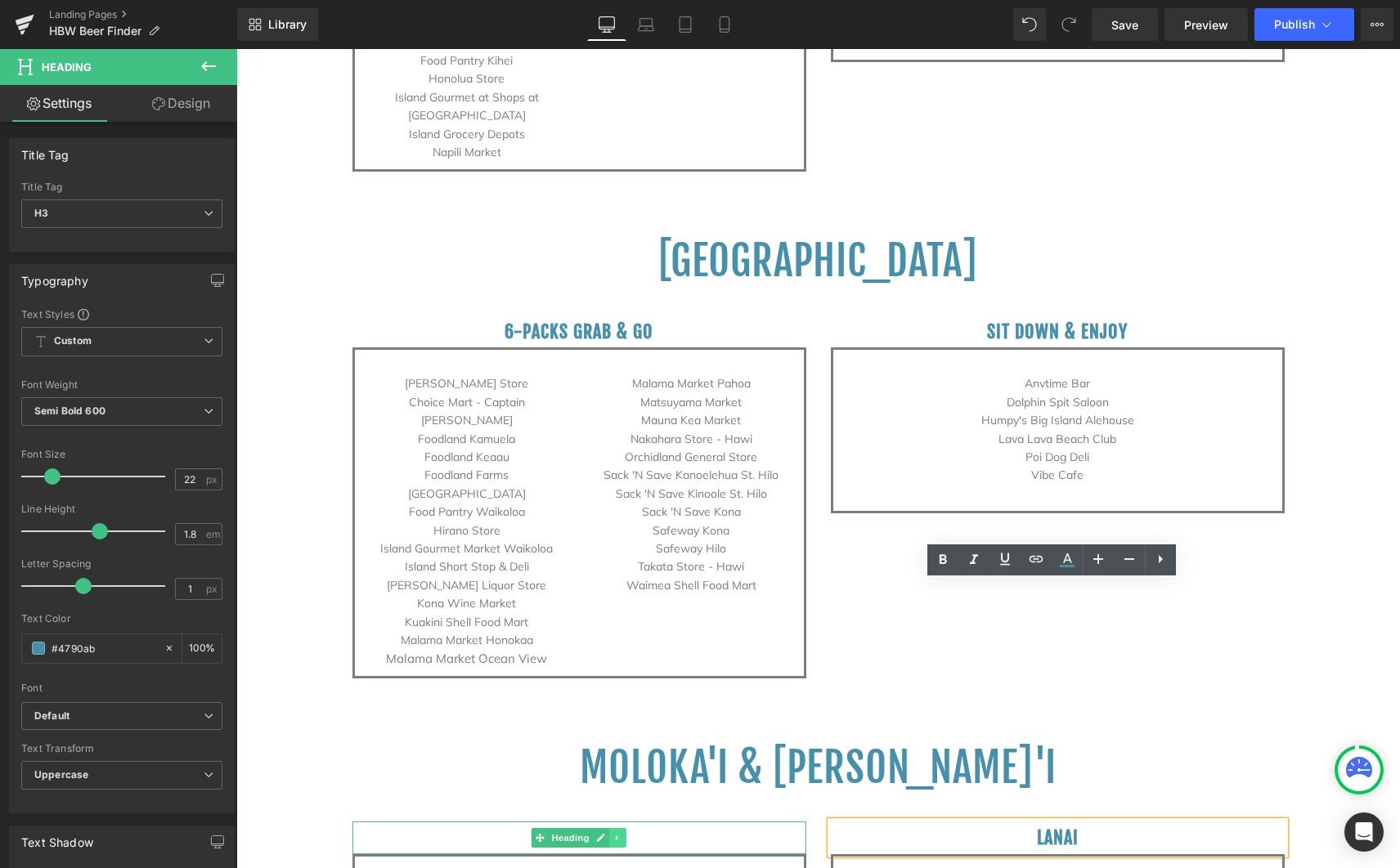
drag, startPoint x: 651, startPoint y: 595, endPoint x: 610, endPoint y: 594, distance: 41.0
click at [651, 821] on h3 "Molokai" at bounding box center [580, 837] width 454 height 32
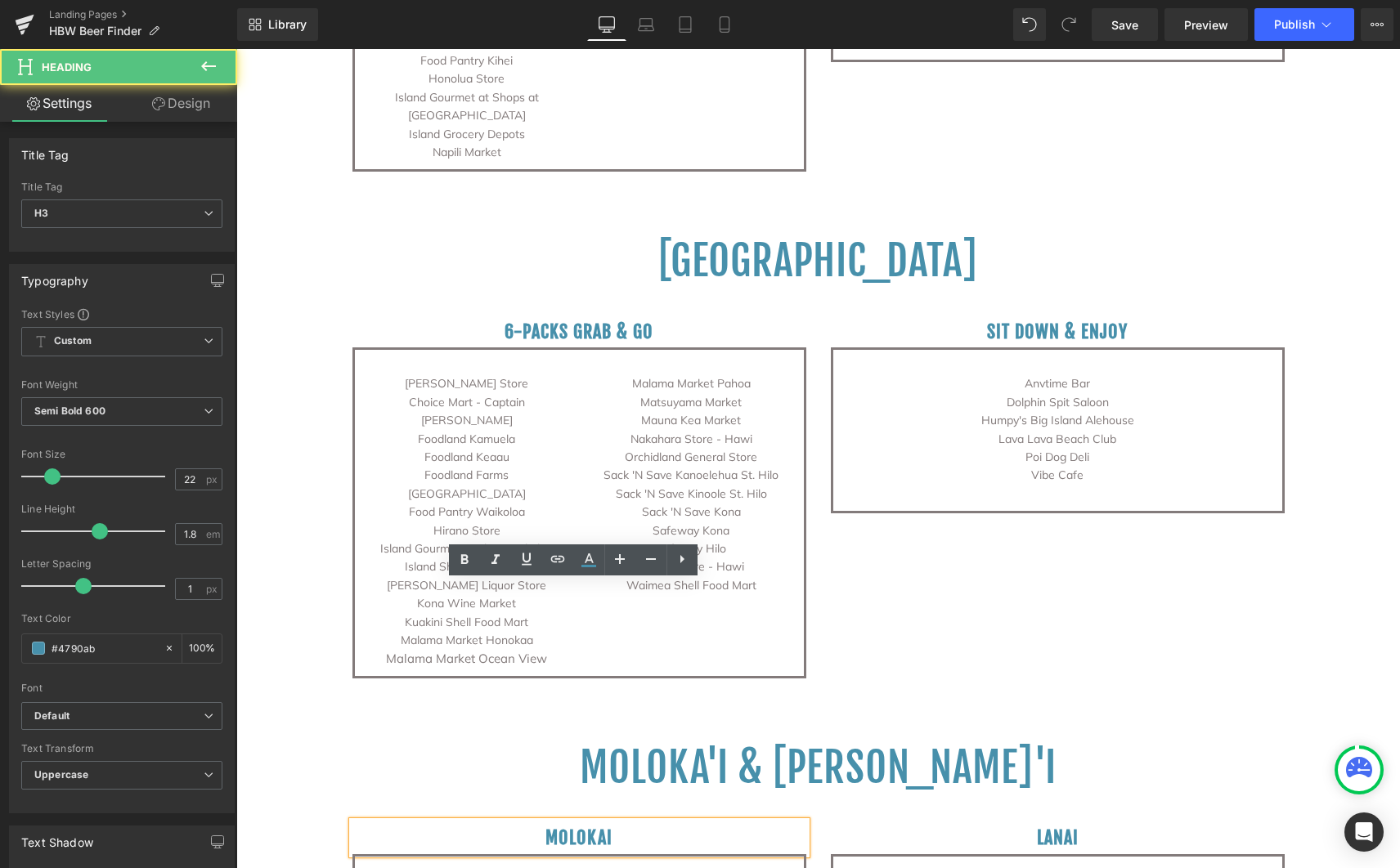
click at [597, 821] on h3 "Molokai" at bounding box center [580, 837] width 454 height 32
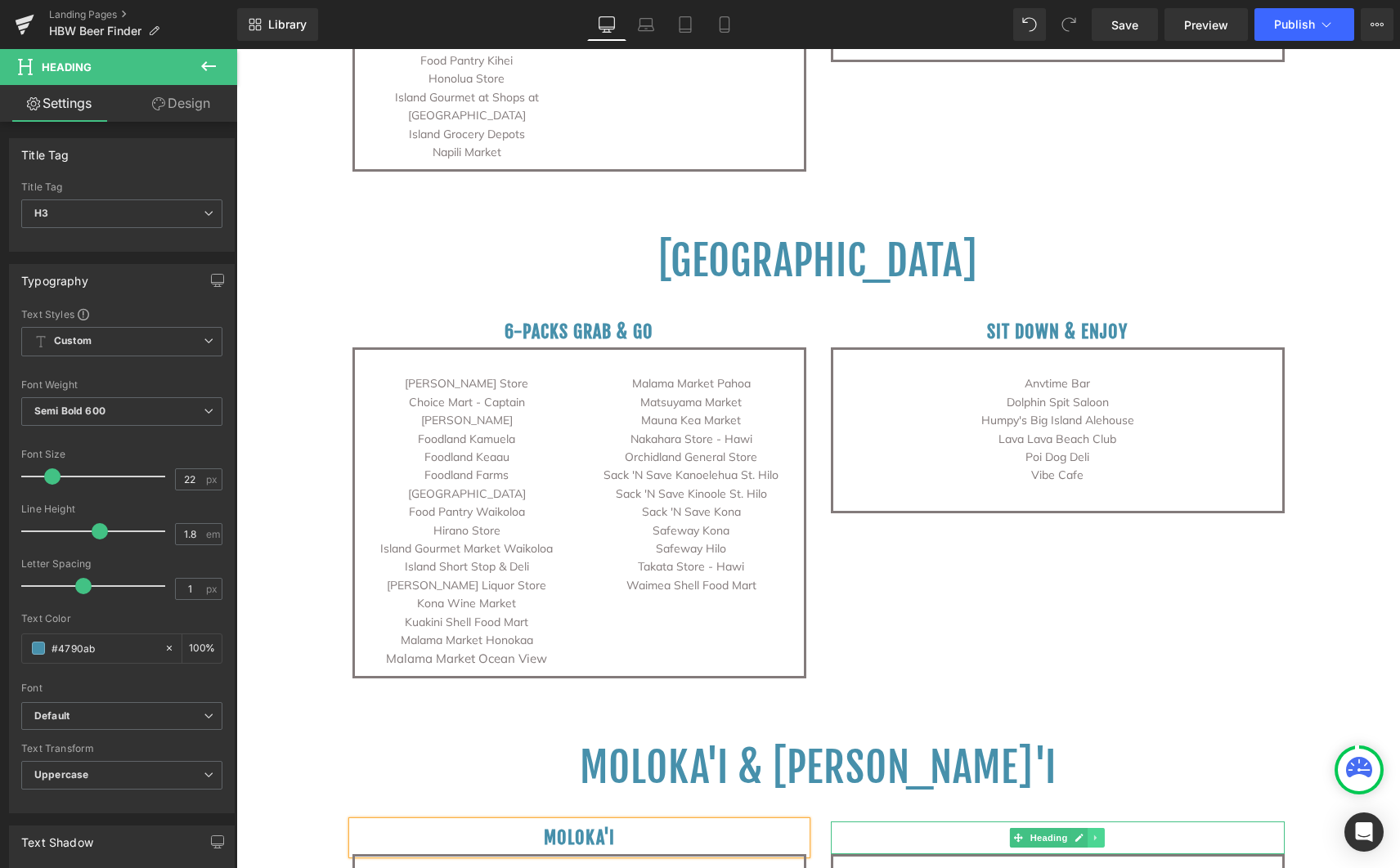
click at [1125, 821] on h3 "Lanai" at bounding box center [1058, 837] width 454 height 32
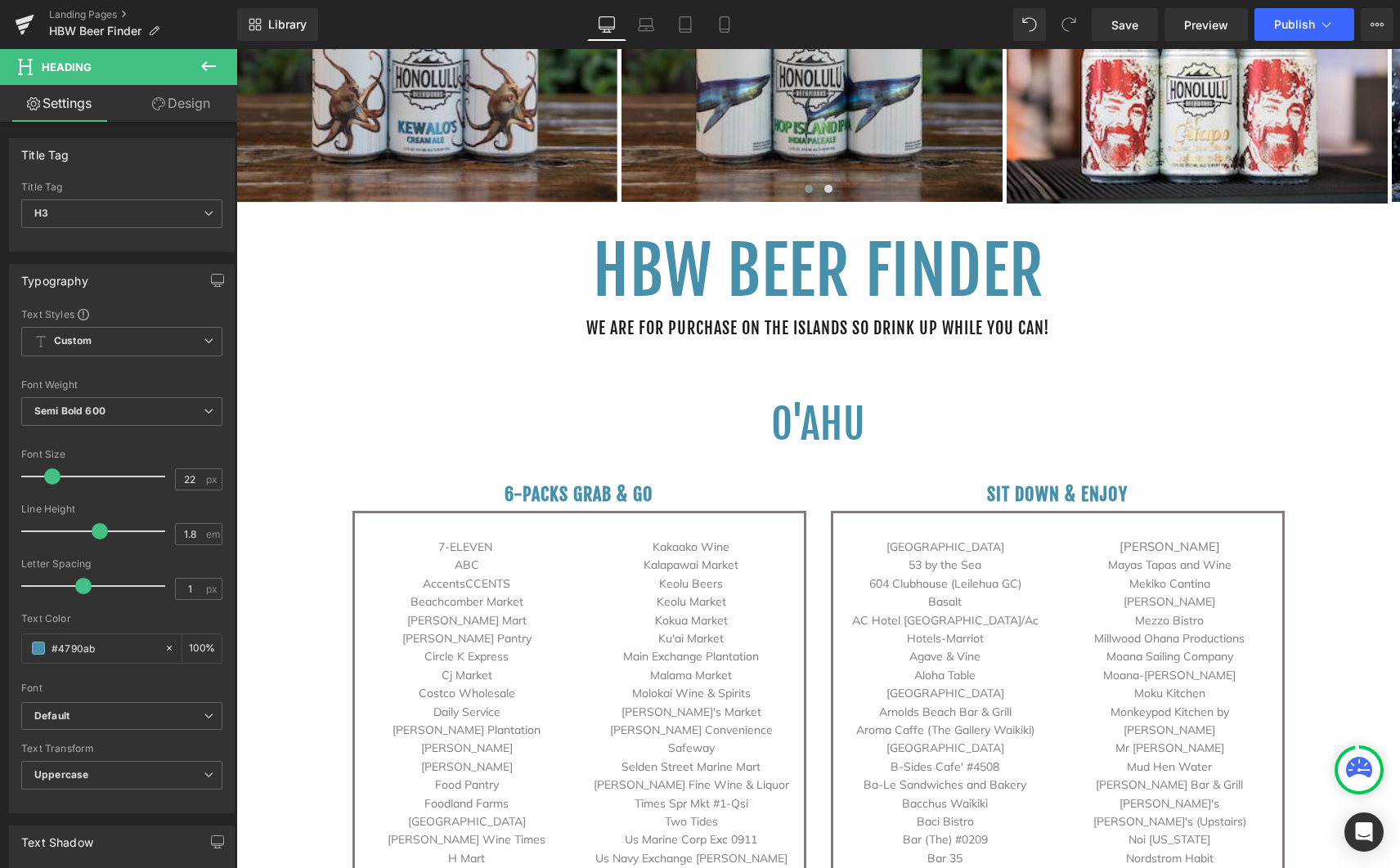
scroll to position [285, 0]
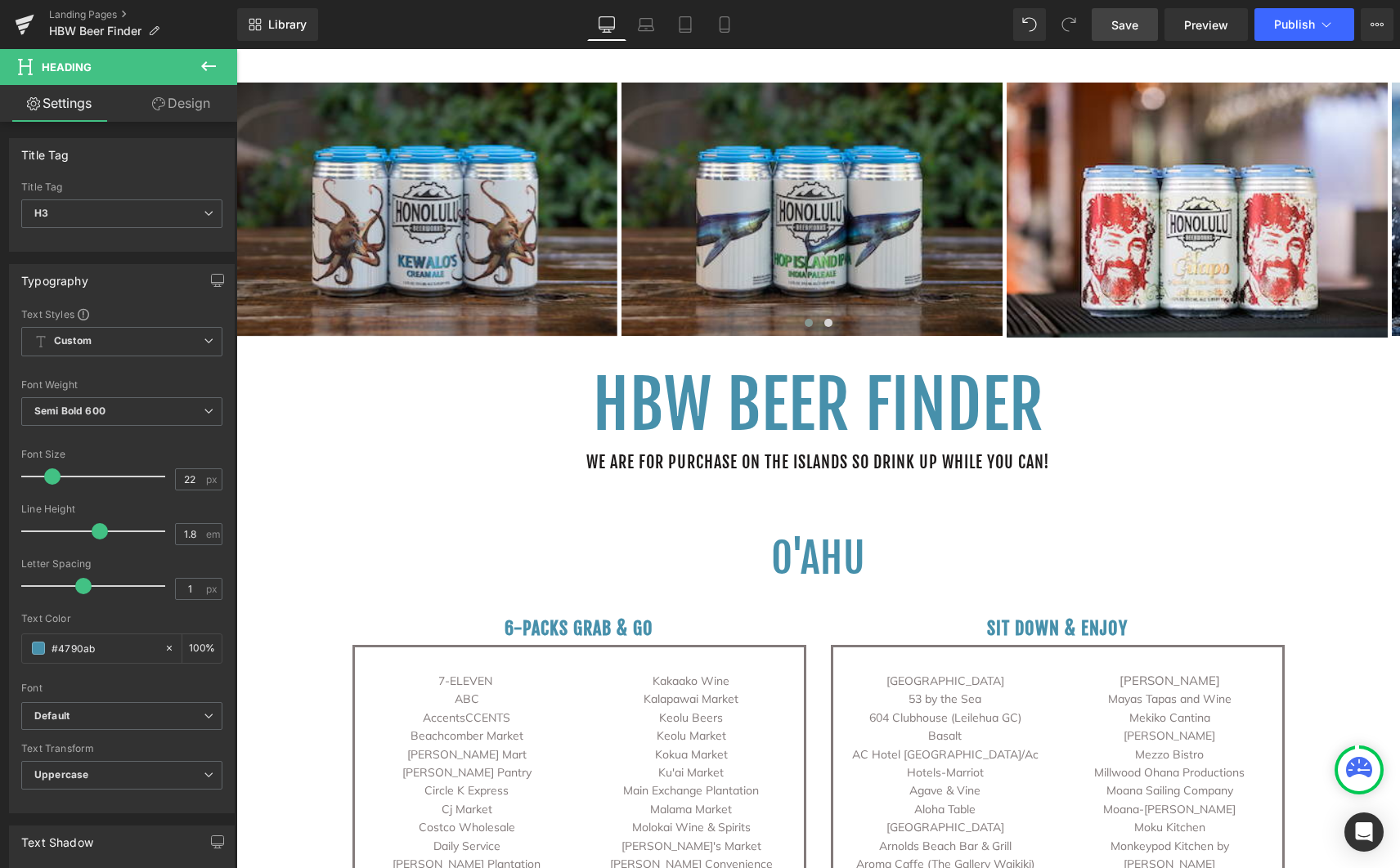
click at [1122, 27] on span "Save" at bounding box center [1125, 25] width 27 height 17
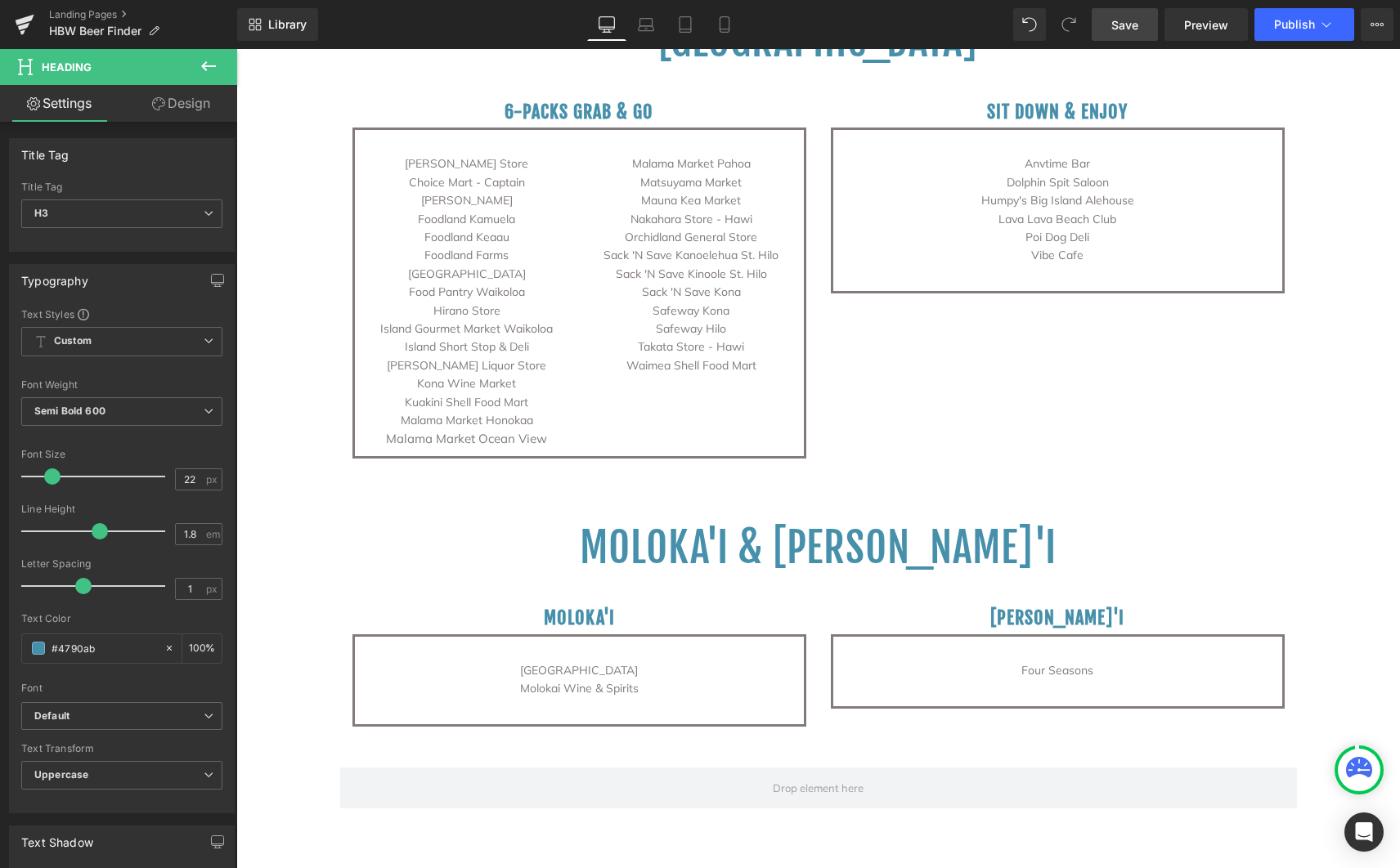
scroll to position [3363, 0]
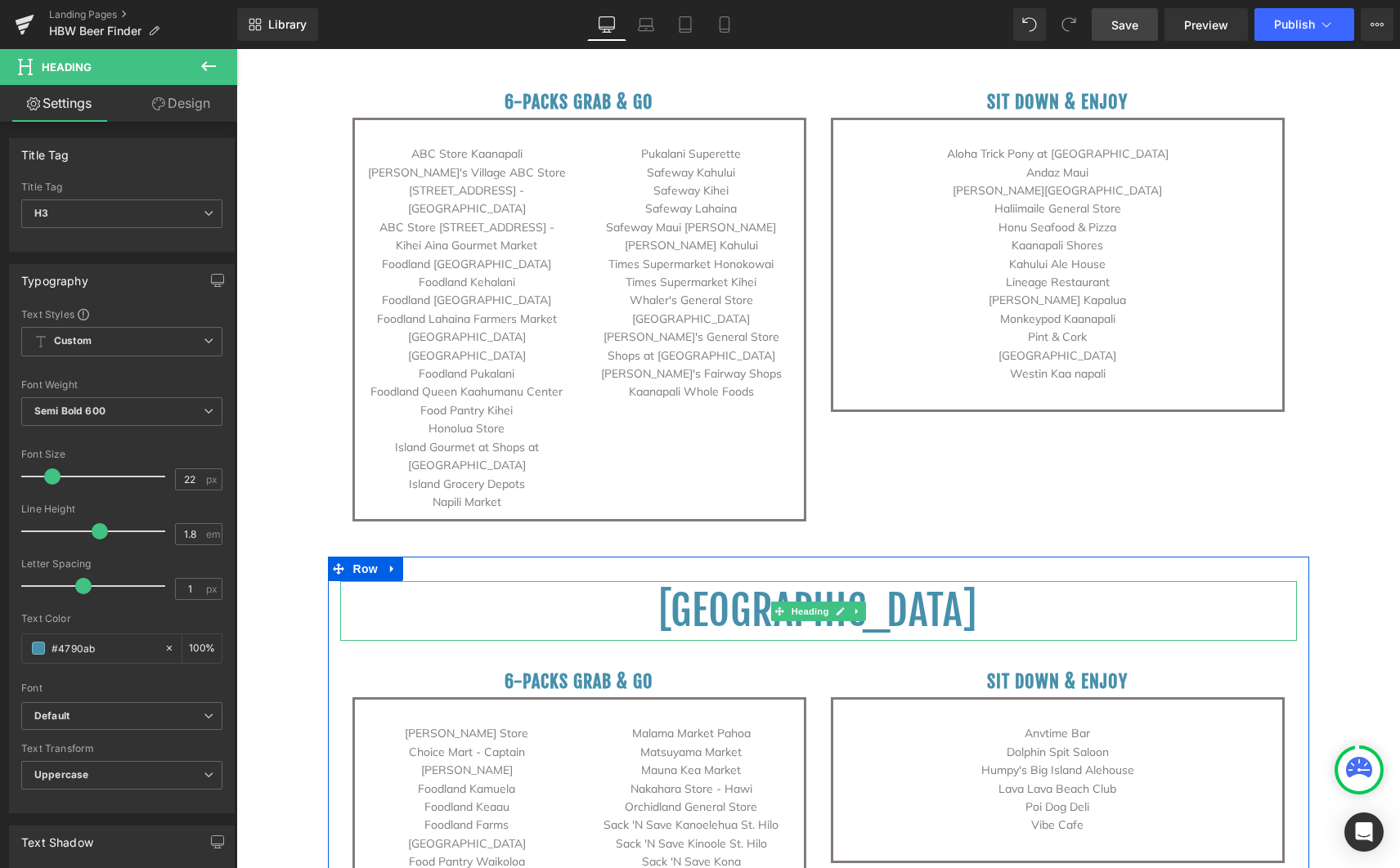
click at [942, 581] on h1 "Big Island" at bounding box center [819, 611] width 957 height 60
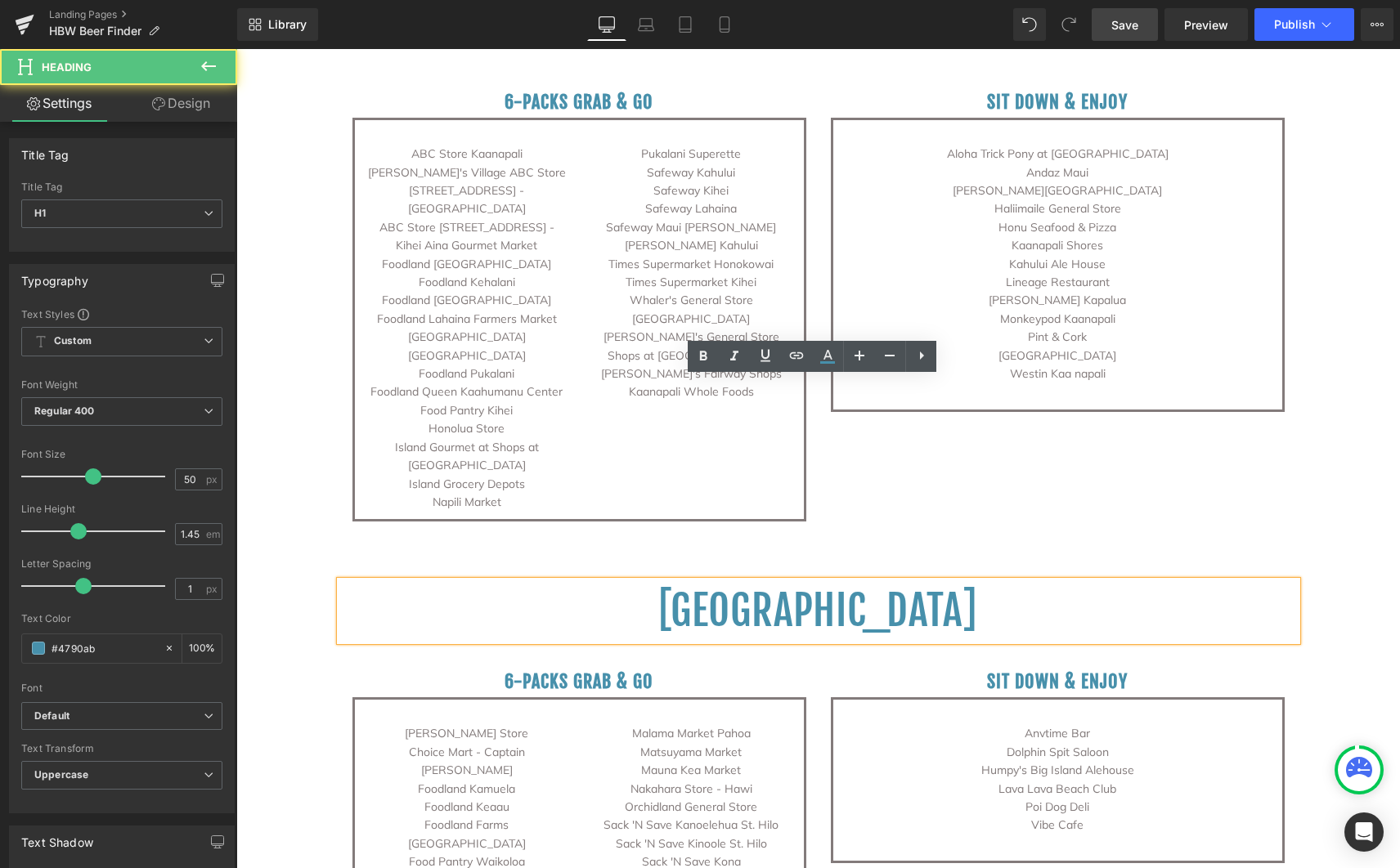
click at [791, 581] on h1 "Big Island" at bounding box center [819, 611] width 957 height 60
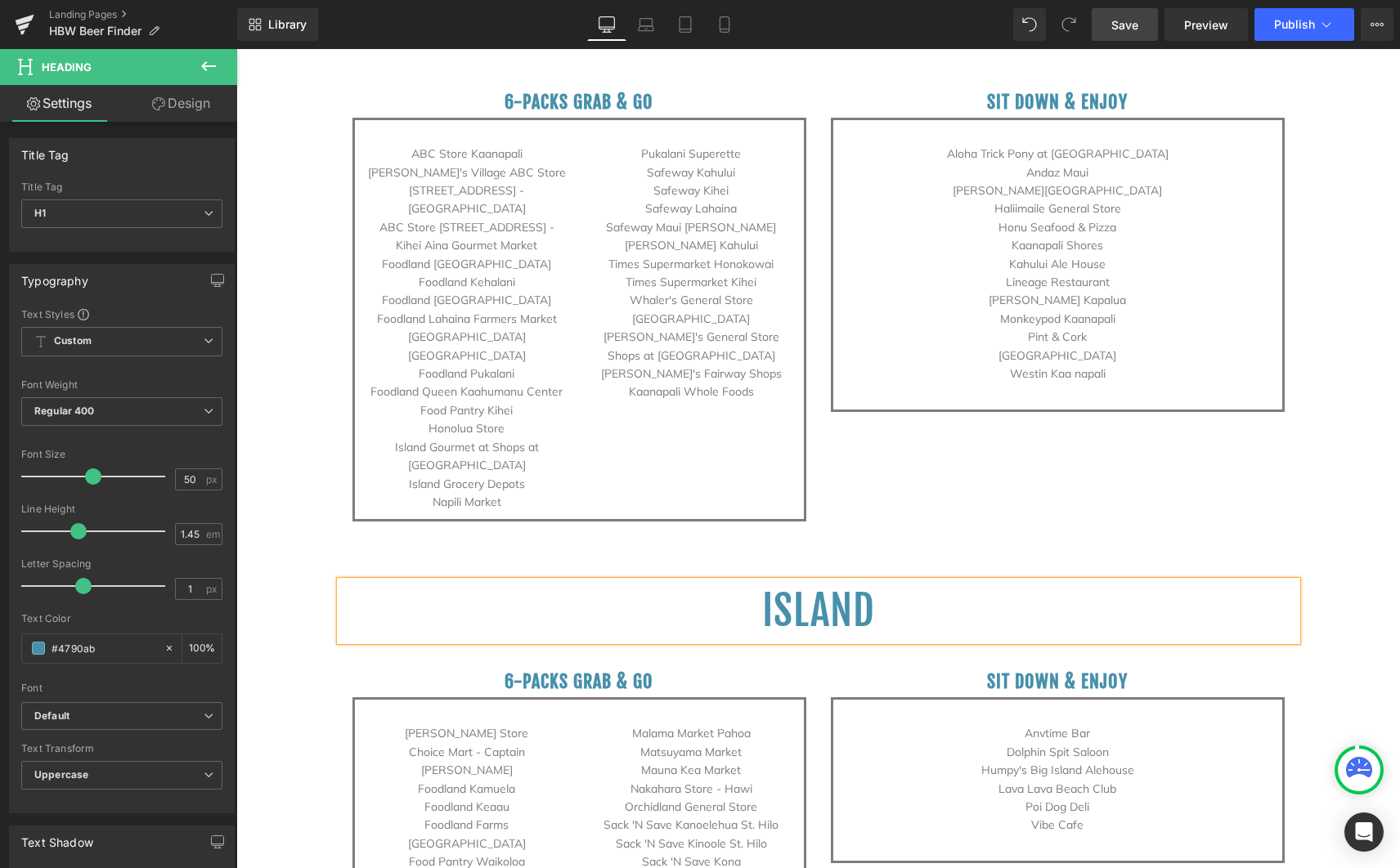
click at [874, 581] on h1 "Island" at bounding box center [819, 611] width 957 height 60
drag, startPoint x: 1140, startPoint y: 17, endPoint x: 1083, endPoint y: 150, distance: 144.7
click at [1140, 17] on link "Save" at bounding box center [1125, 24] width 67 height 32
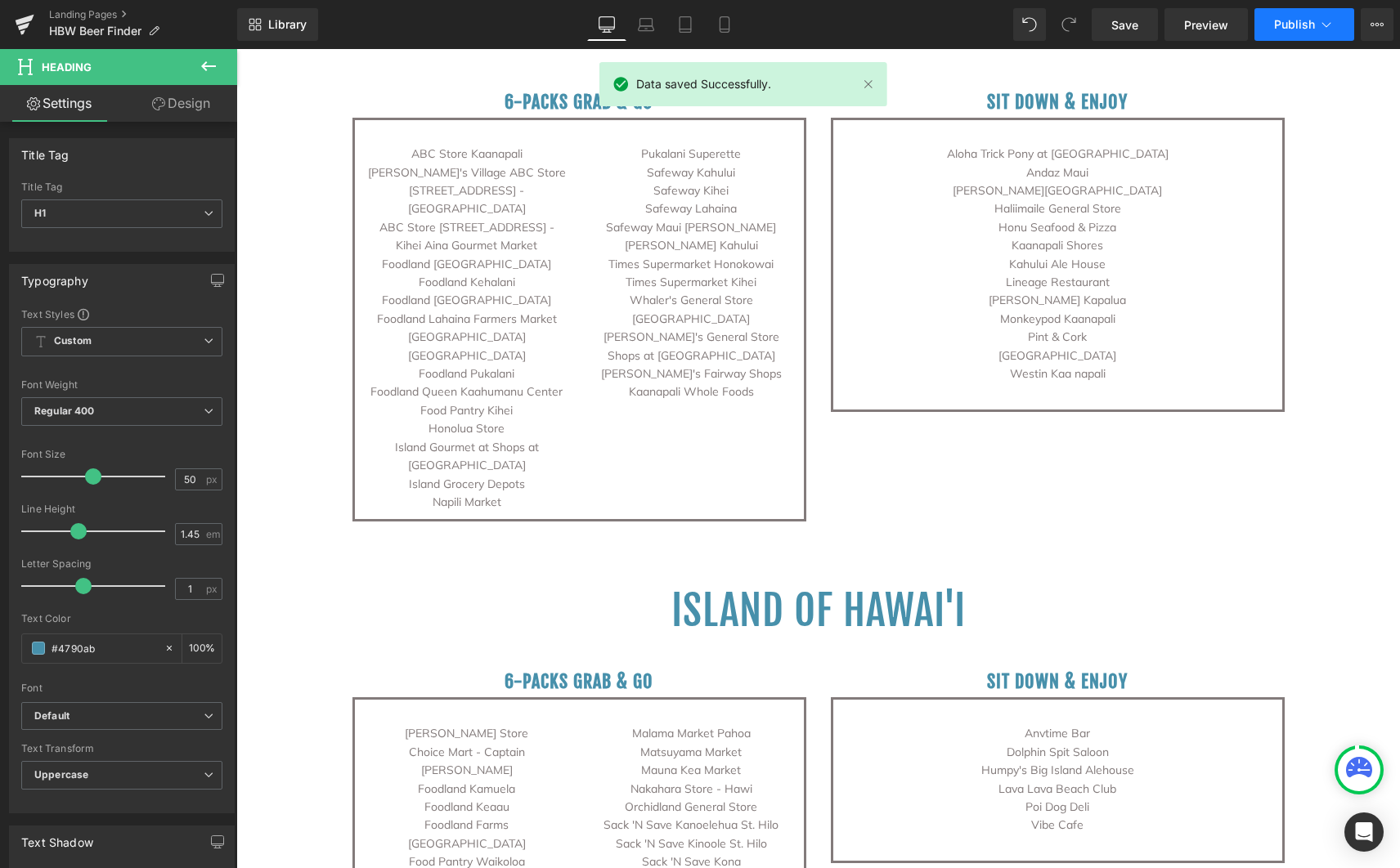
click at [1305, 29] on span "Publish" at bounding box center [1294, 25] width 41 height 13
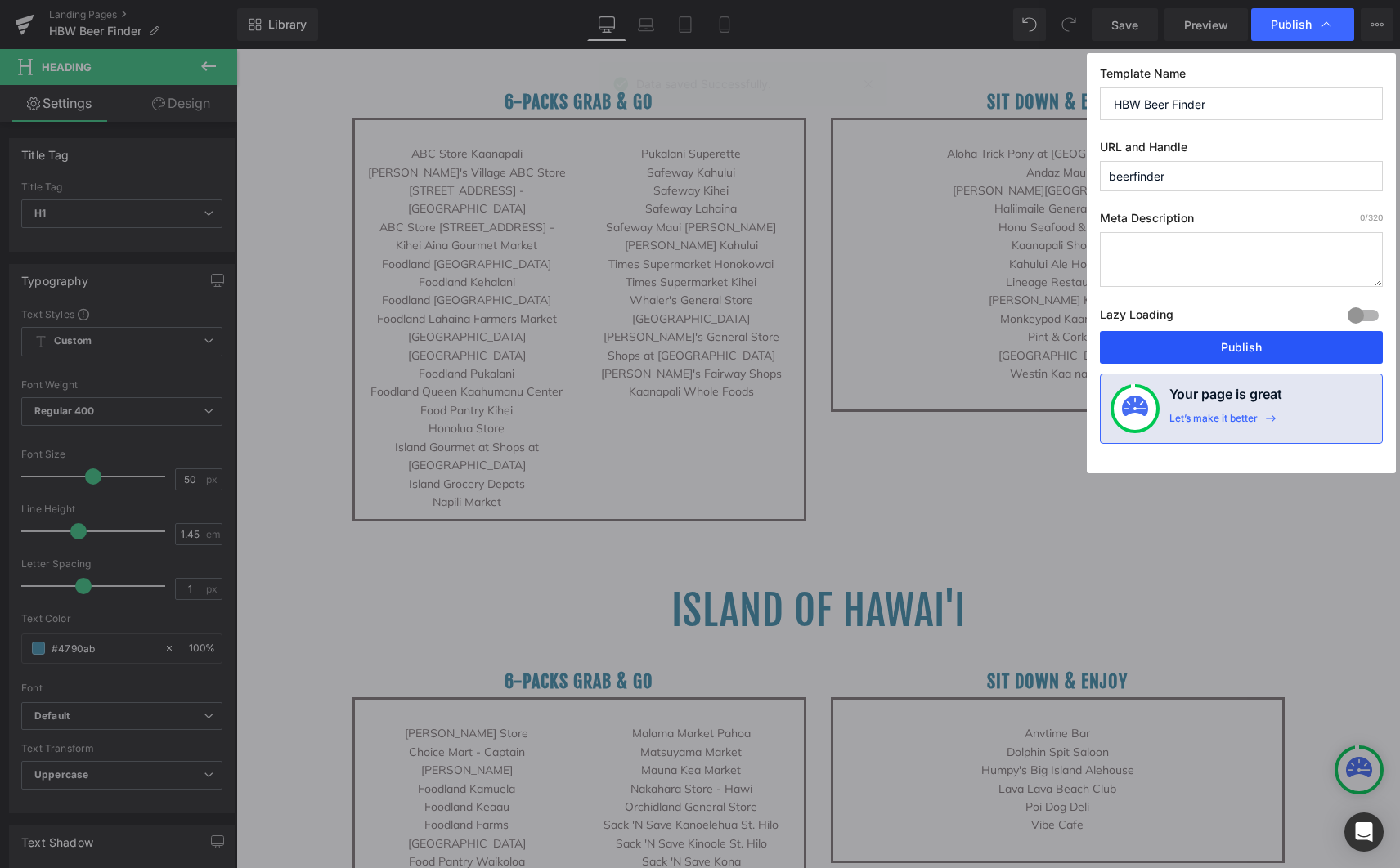
click at [1234, 347] on button "Publish" at bounding box center [1241, 347] width 283 height 32
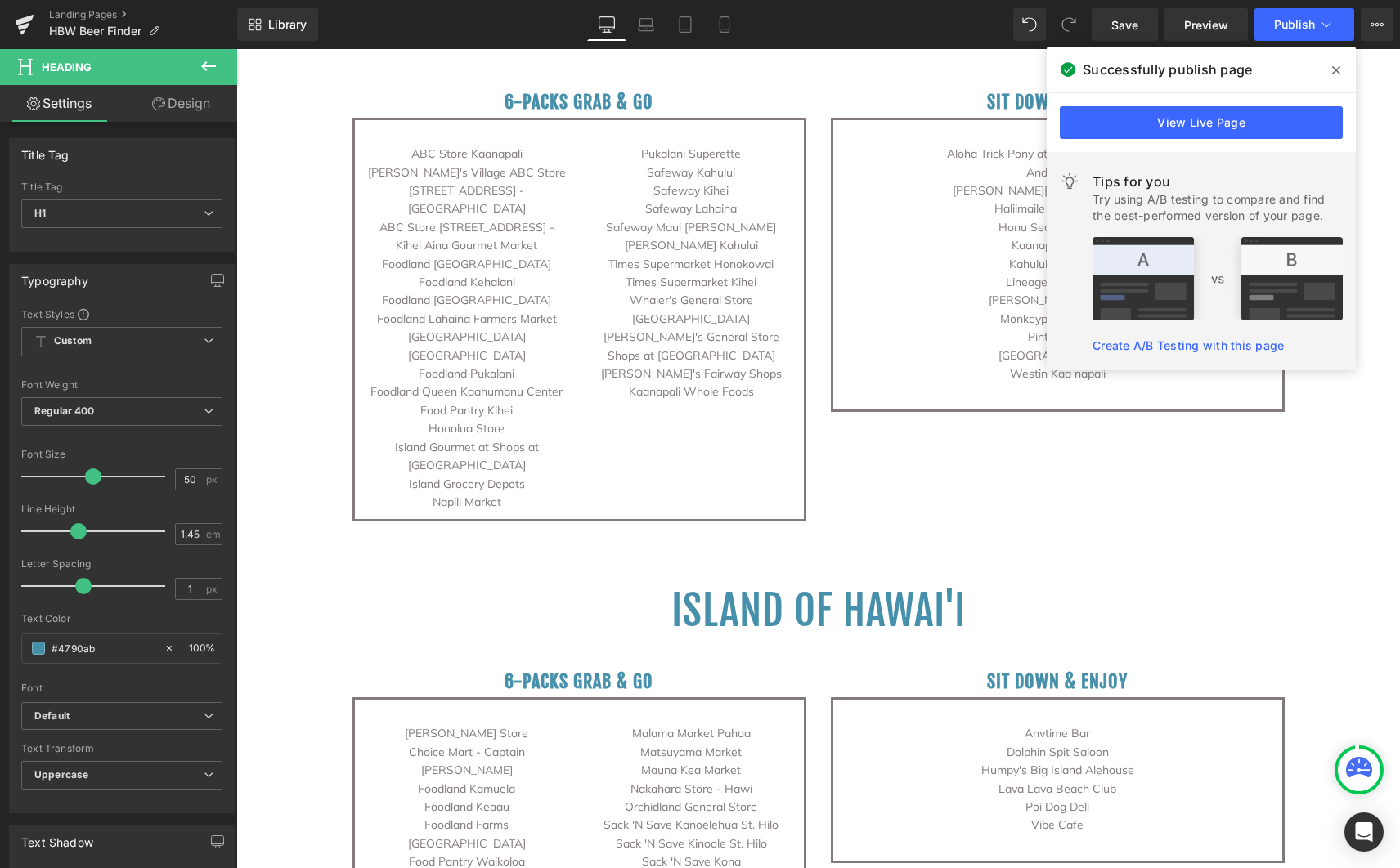
click at [1329, 61] on span at bounding box center [1336, 70] width 26 height 26
